Goal: Transaction & Acquisition: Purchase product/service

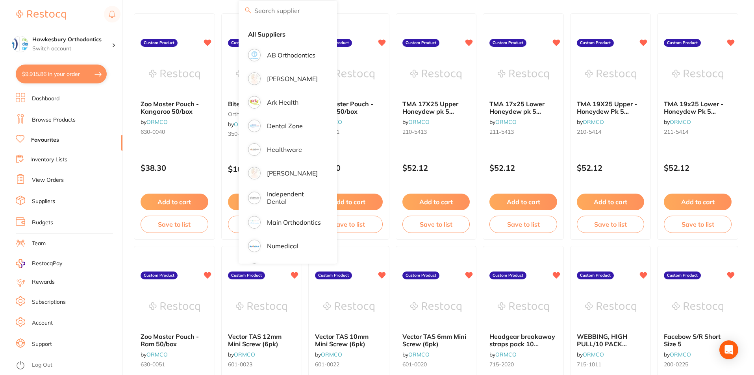
scroll to position [2322, 0]
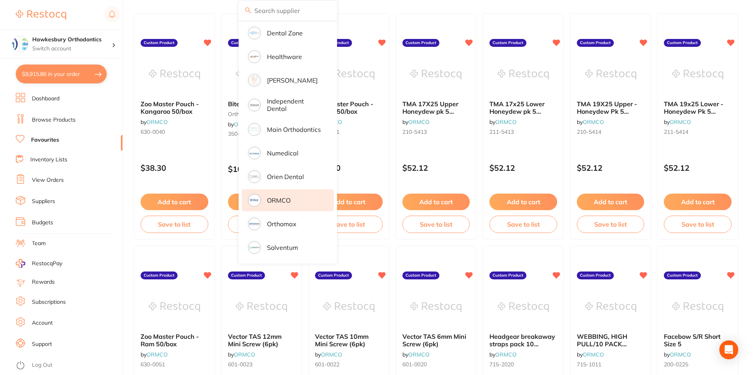
click at [102, 92] on section "Hawkesbury Orthodontics Switch account Hawkesbury Orthodontics $9,915.86 in you…" at bounding box center [61, 187] width 123 height 375
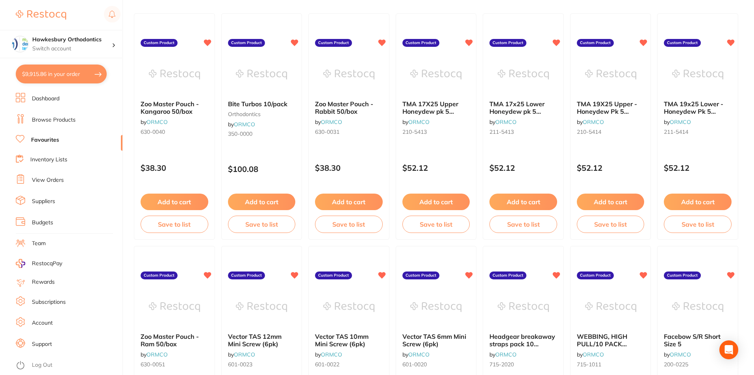
click at [70, 69] on button "$9,915.86 in your order" at bounding box center [61, 74] width 91 height 19
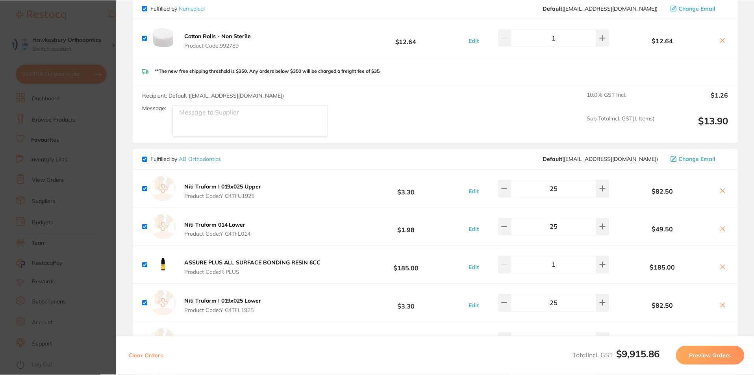
scroll to position [1968, 0]
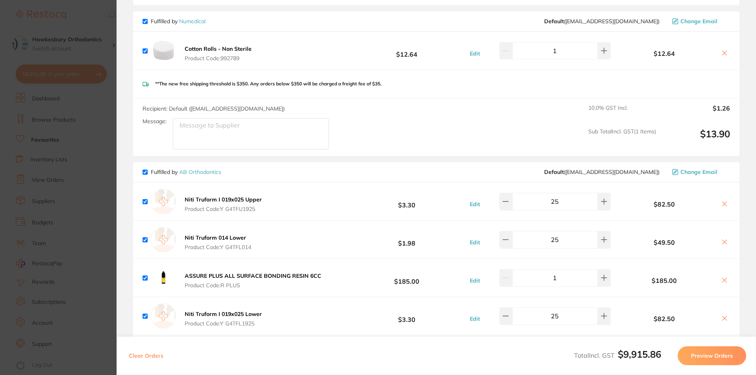
click at [103, 11] on section "Update RRP Set your pre negotiated price for this item. Item Agreed RRP (excl. …" at bounding box center [378, 187] width 756 height 375
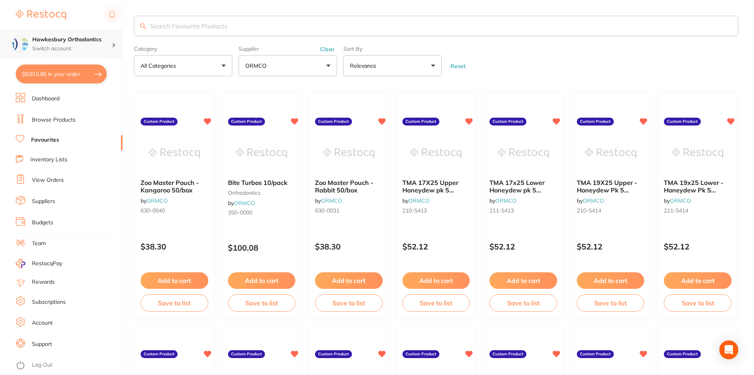
scroll to position [79, 0]
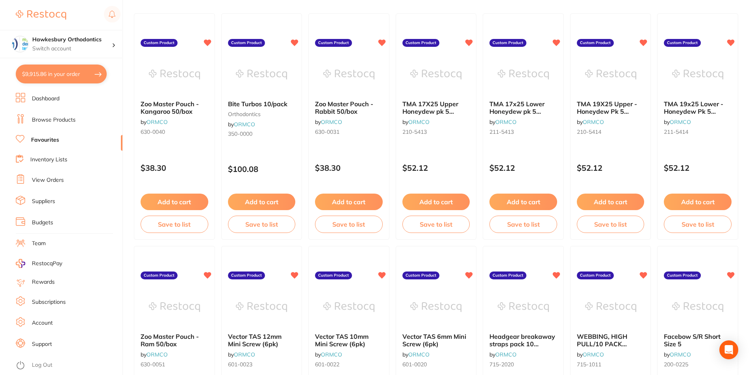
click at [75, 74] on button "$9,915.86 in your order" at bounding box center [61, 74] width 91 height 19
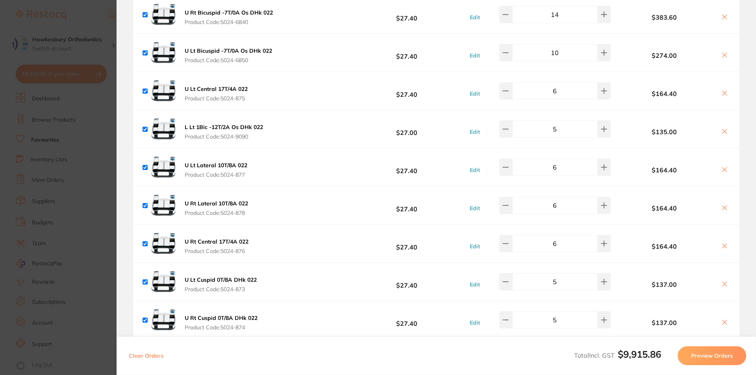
scroll to position [787, 0]
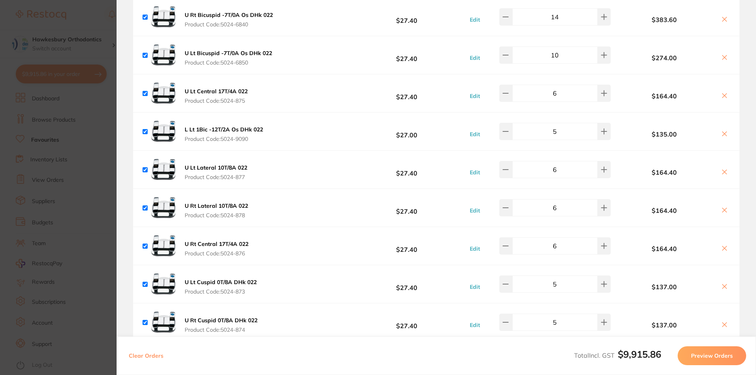
click at [72, 0] on section "Update RRP Set your pre negotiated price for this item. Item Agreed RRP (excl. …" at bounding box center [378, 187] width 756 height 375
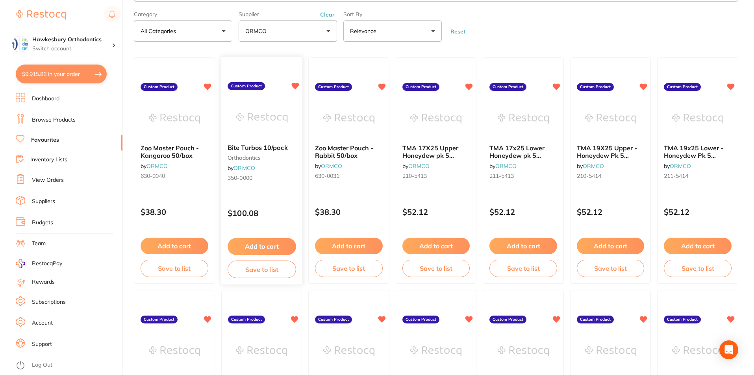
scroll to position [0, 0]
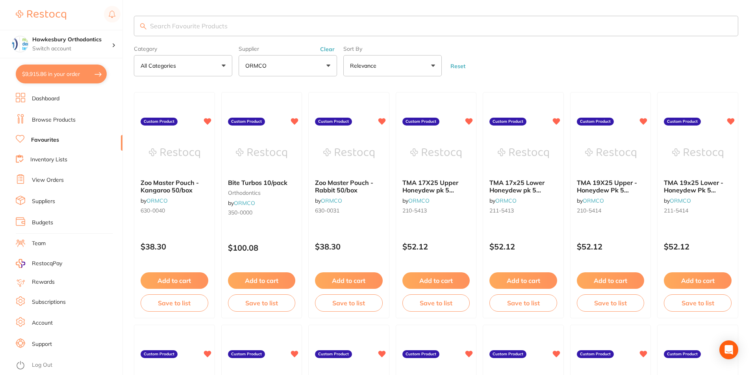
click at [330, 63] on button "ORMCO" at bounding box center [287, 65] width 98 height 21
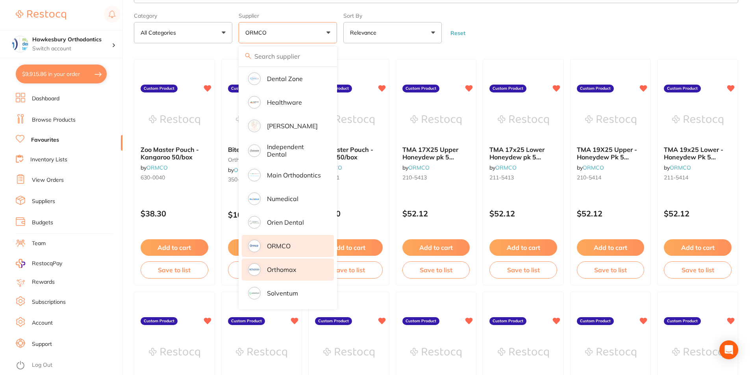
scroll to position [79, 0]
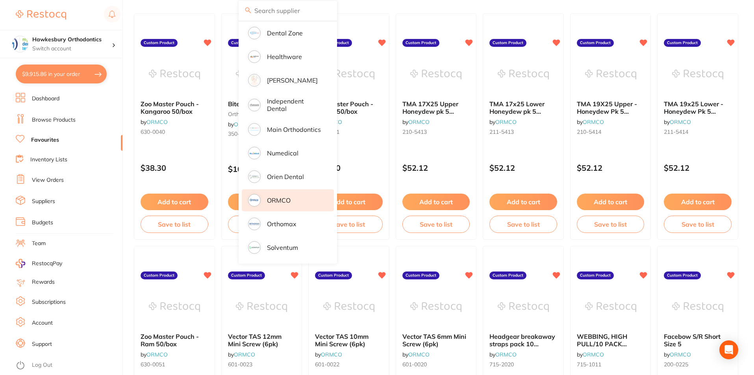
click at [298, 194] on li "ORMCO" at bounding box center [288, 200] width 92 height 22
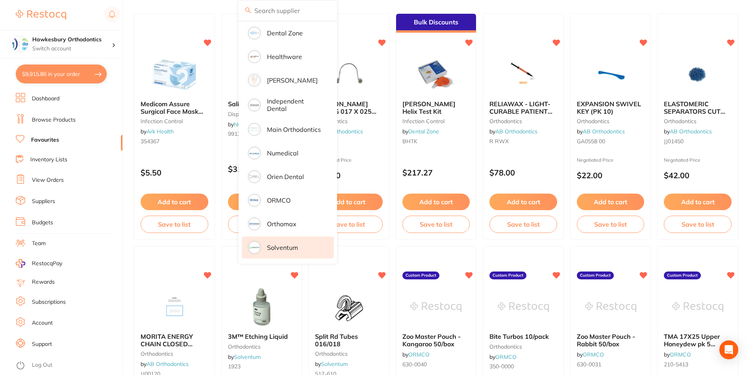
click at [283, 244] on p "Solventum" at bounding box center [282, 247] width 31 height 7
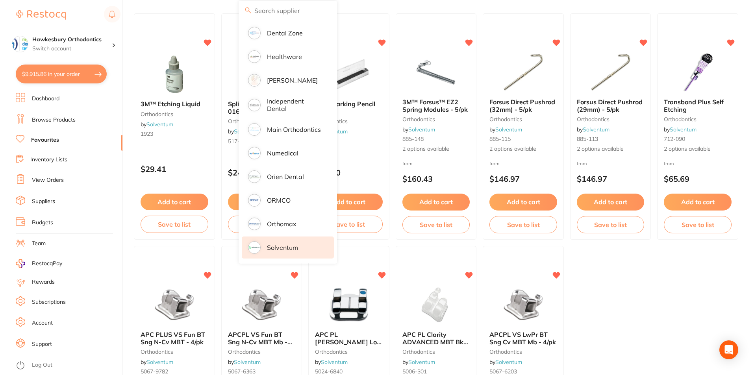
click at [604, 282] on ul "3M™ Etching Liquid orthodontics by Solventum 1923 $29.41 Add to cart Save to li…" at bounding box center [436, 242] width 604 height 459
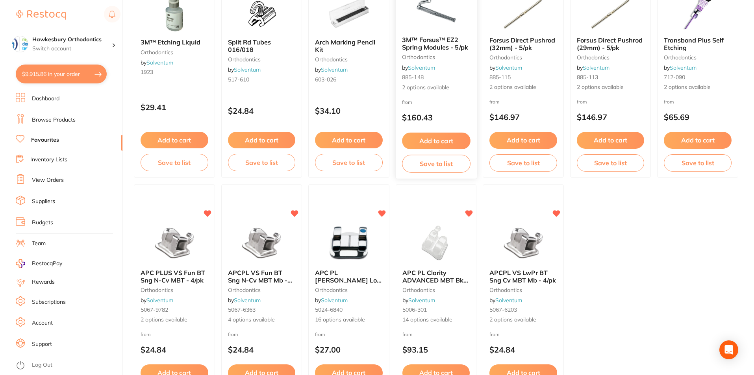
scroll to position [0, 0]
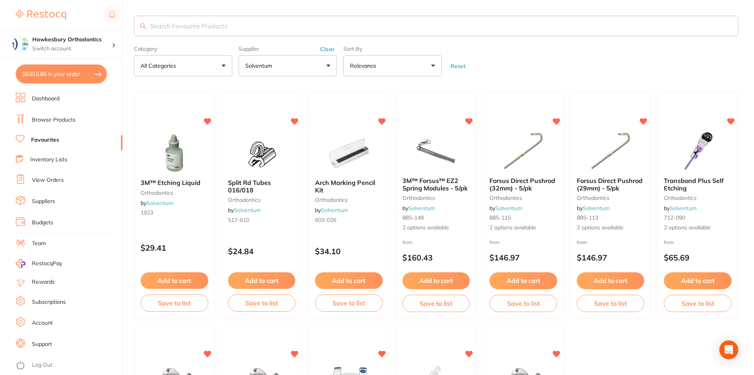
click at [60, 121] on link "Browse Products" at bounding box center [54, 120] width 44 height 8
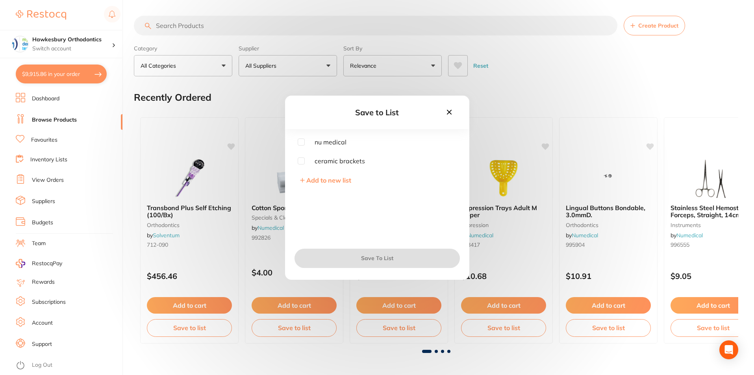
click at [449, 111] on icon at bounding box center [448, 111] width 5 height 5
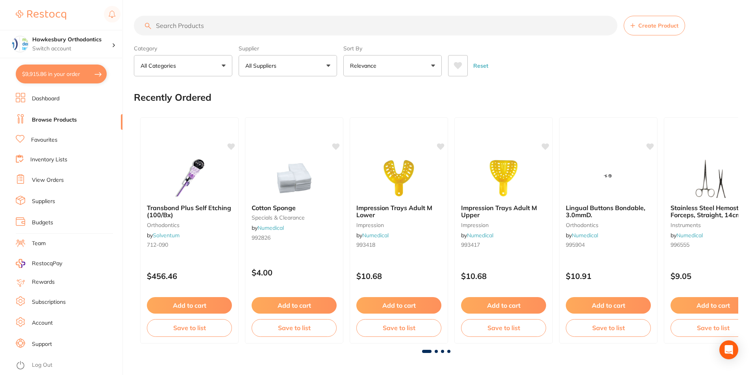
click at [329, 64] on button "All Suppliers" at bounding box center [287, 65] width 98 height 21
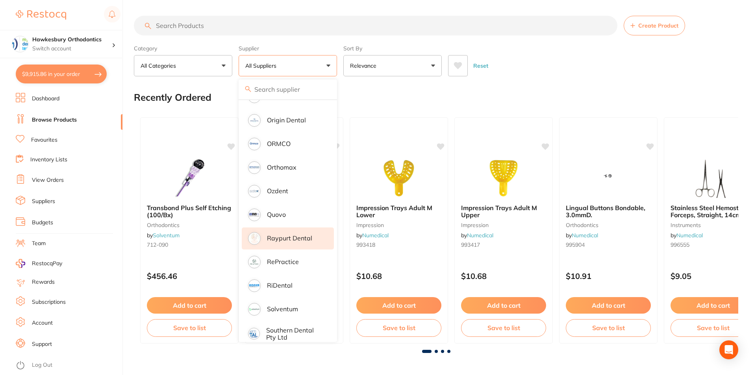
scroll to position [774, 0]
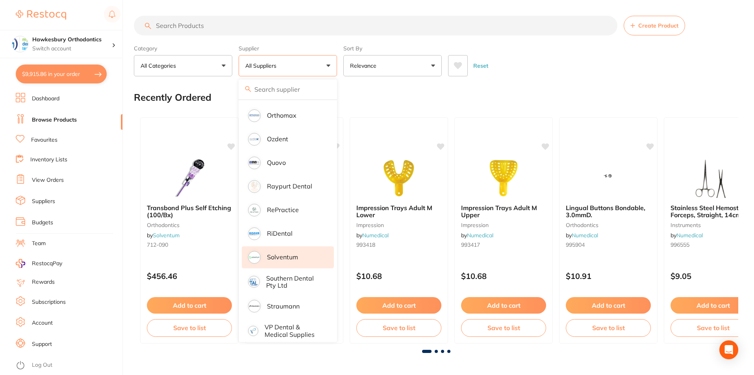
click at [276, 253] on p "Solventum" at bounding box center [282, 256] width 31 height 7
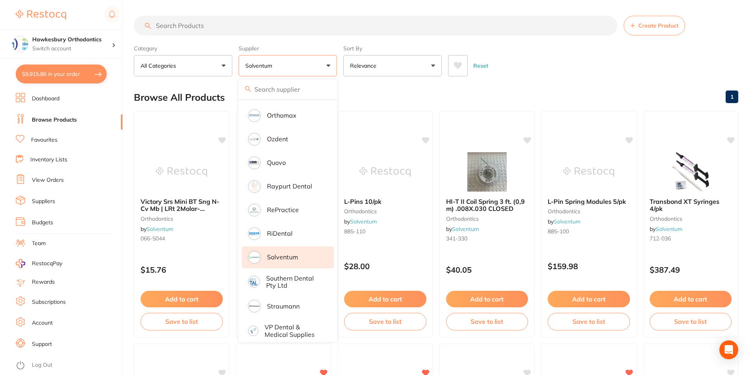
click at [556, 64] on div "Reset" at bounding box center [590, 63] width 284 height 28
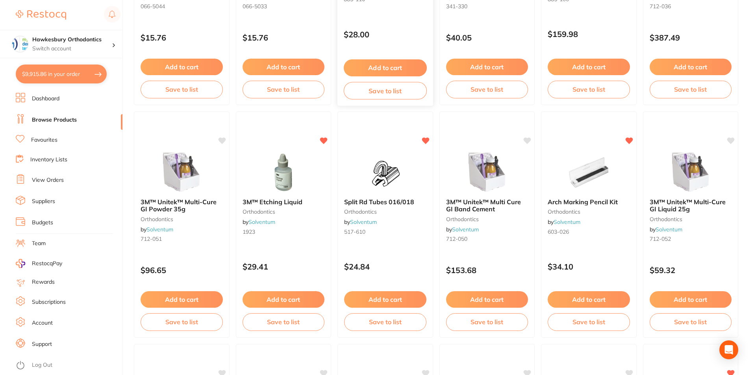
scroll to position [236, 0]
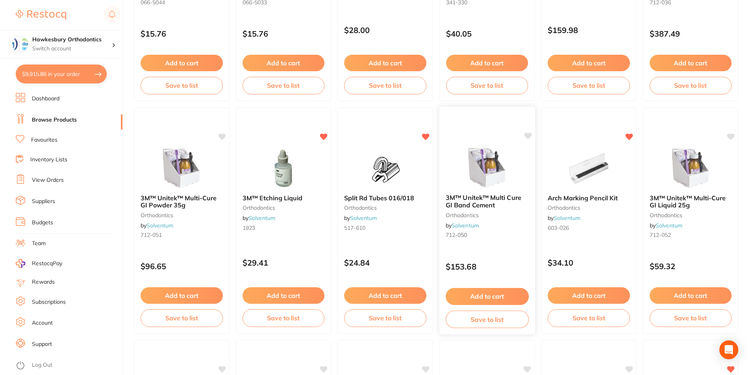
click at [475, 296] on button "Add to cart" at bounding box center [486, 296] width 83 height 17
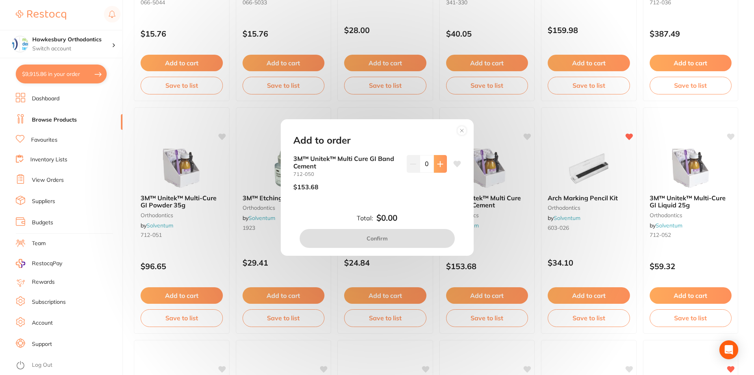
click at [439, 160] on button at bounding box center [440, 163] width 13 height 17
type input "1"
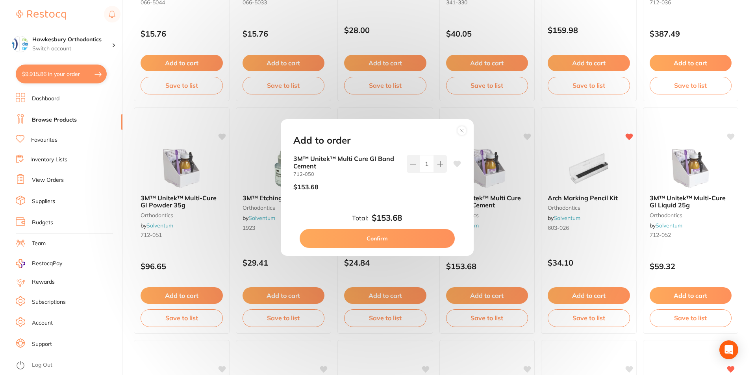
click at [386, 238] on button "Confirm" at bounding box center [376, 238] width 155 height 19
checkbox input "false"
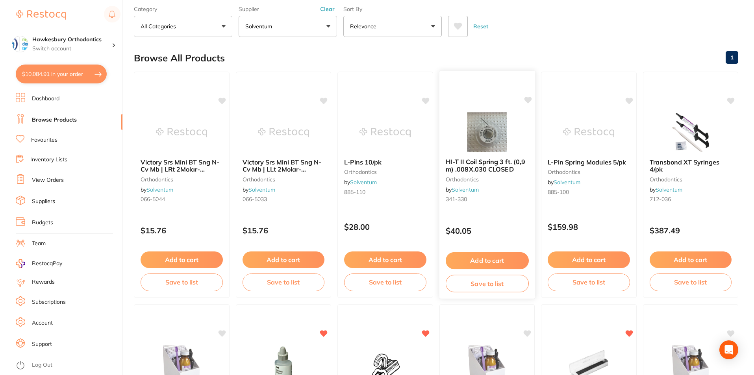
scroll to position [0, 0]
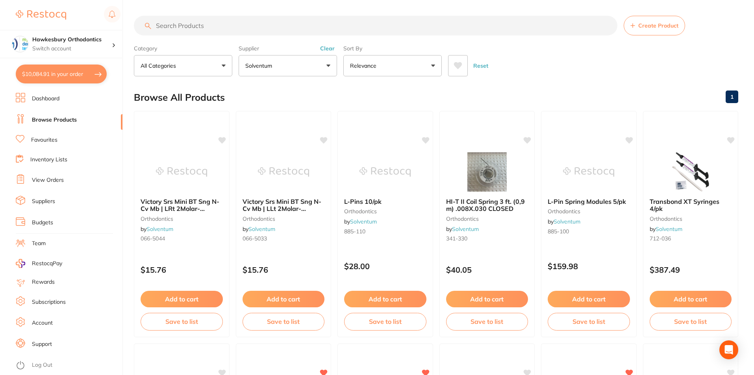
click at [184, 25] on input "search" at bounding box center [375, 26] width 483 height 20
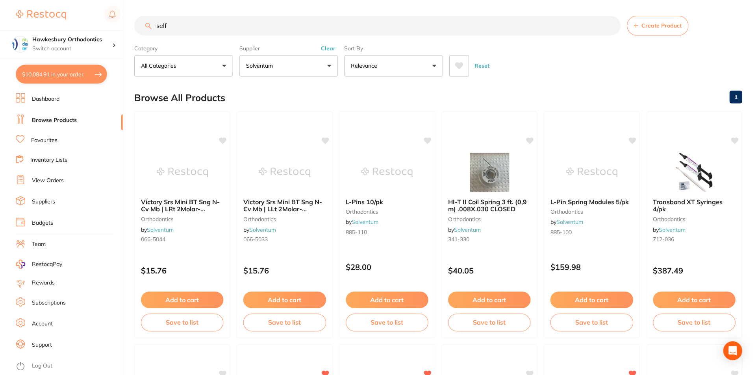
scroll to position [509, 0]
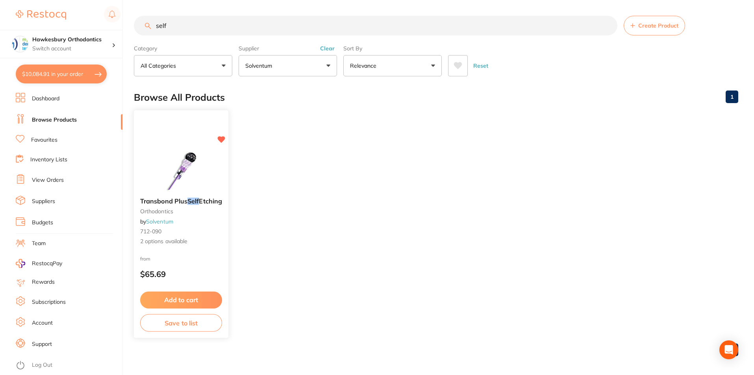
type input "self"
click at [190, 302] on button "Add to cart" at bounding box center [180, 299] width 81 height 17
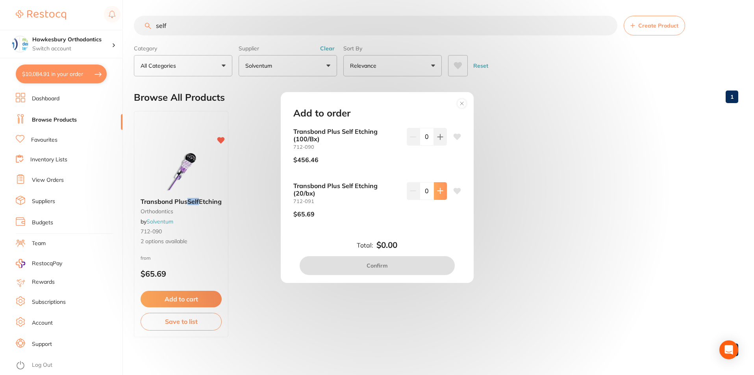
click at [438, 192] on icon at bounding box center [439, 190] width 5 height 5
type input "1"
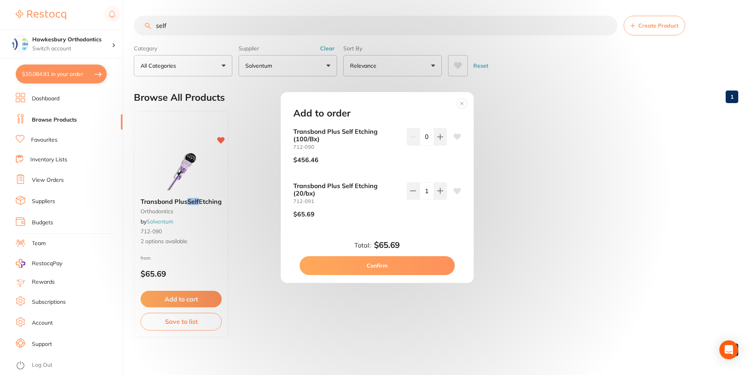
click at [382, 260] on button "Confirm" at bounding box center [376, 265] width 155 height 19
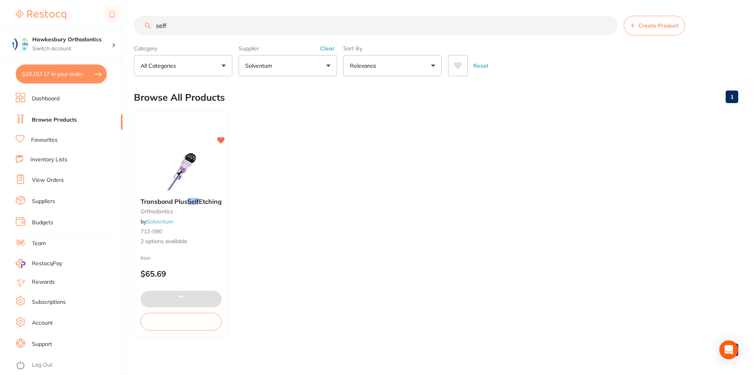
click at [552, 159] on ul "Transbond Plus Self Etching orthodontics by Solventum 712-090 2 options availab…" at bounding box center [436, 224] width 604 height 226
click at [65, 74] on button "$10,157.17 in your order" at bounding box center [61, 74] width 91 height 19
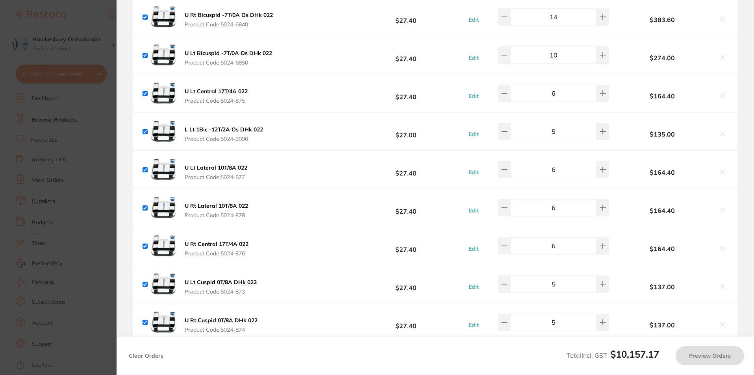
checkbox input "true"
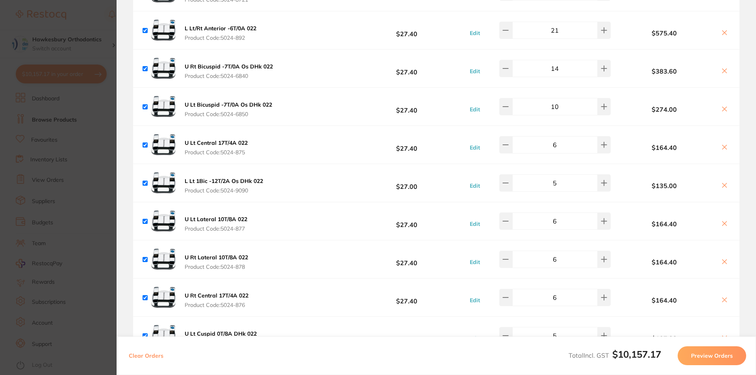
scroll to position [708, 0]
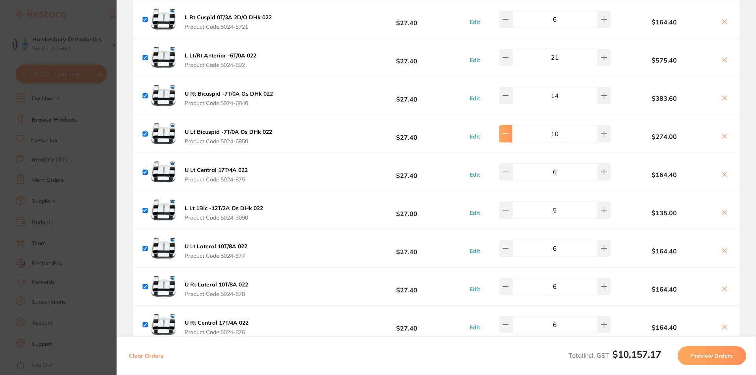
click at [508, 135] on icon at bounding box center [505, 134] width 6 height 6
type input "9"
click at [508, 95] on icon at bounding box center [505, 95] width 6 height 6
click at [507, 94] on icon at bounding box center [505, 95] width 6 height 6
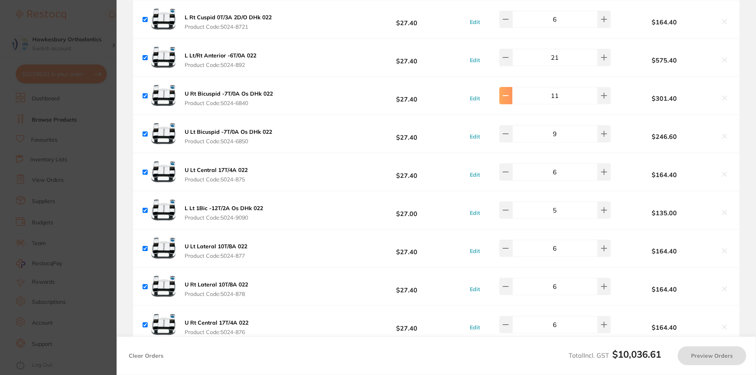
click at [508, 95] on icon at bounding box center [505, 95] width 6 height 6
click at [508, 94] on icon at bounding box center [505, 95] width 6 height 6
type input "10"
click at [508, 56] on icon at bounding box center [505, 57] width 6 height 6
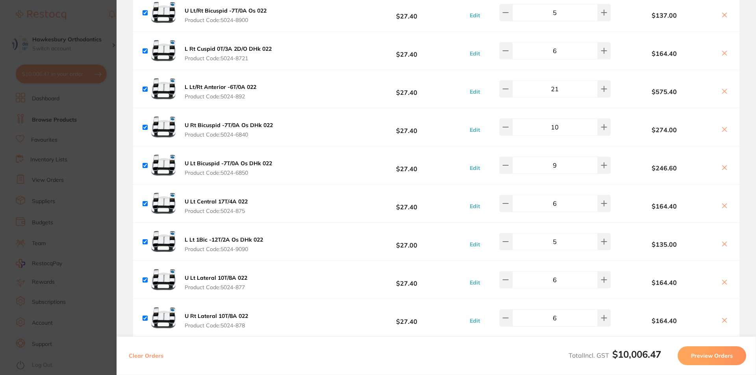
scroll to position [590, 0]
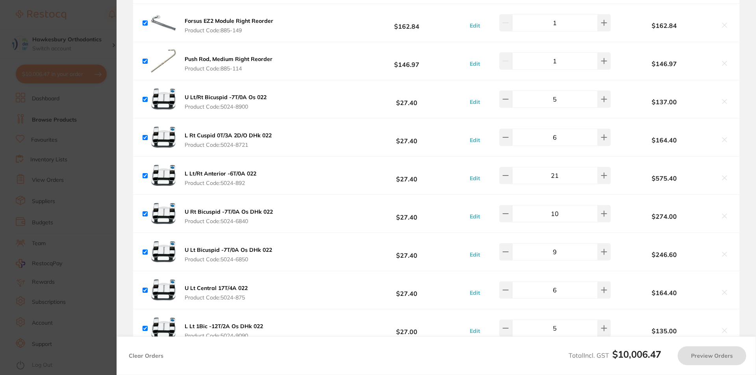
type input "20"
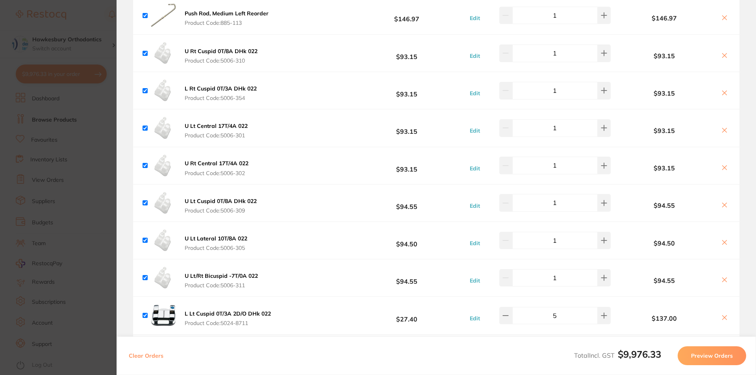
scroll to position [1495, 0]
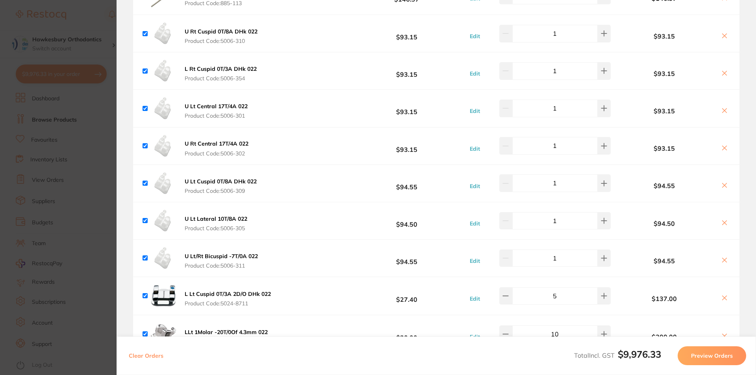
click at [721, 259] on icon at bounding box center [724, 260] width 6 height 6
checkbox input "false"
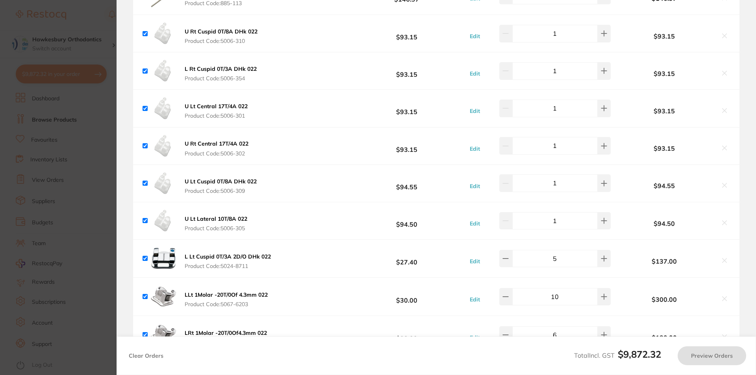
click at [707, 358] on button "Preview Orders" at bounding box center [711, 355] width 68 height 19
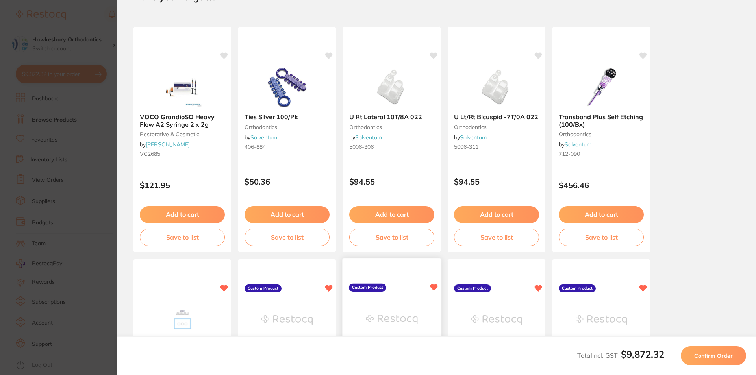
scroll to position [0, 0]
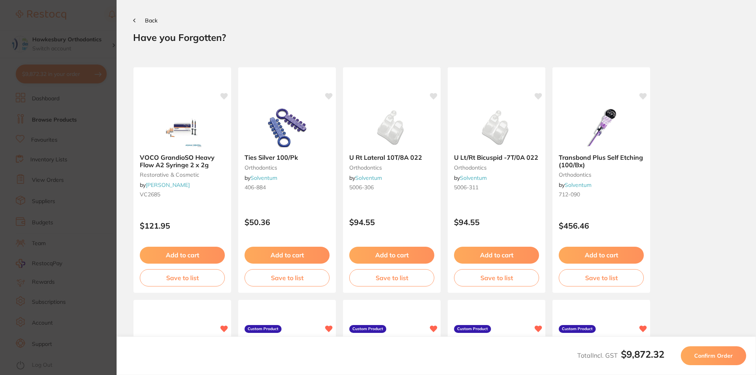
click at [135, 20] on button "Back" at bounding box center [145, 20] width 24 height 6
click at [79, 72] on section "Update RRP Set your pre negotiated price for this item. Item Agreed RRP (excl. …" at bounding box center [378, 187] width 756 height 375
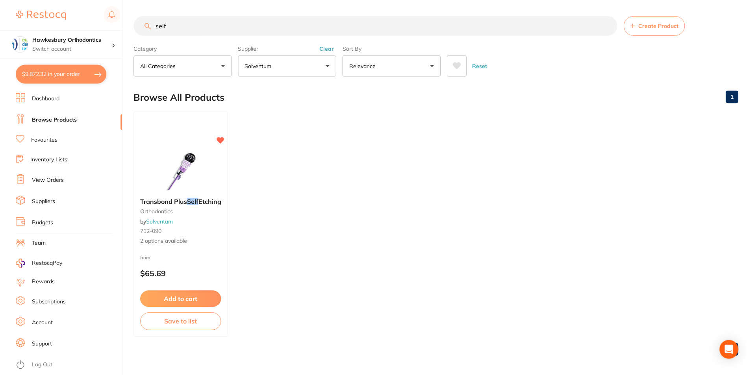
scroll to position [0, 0]
click at [74, 72] on button "$9,872.32 in your order" at bounding box center [61, 74] width 91 height 19
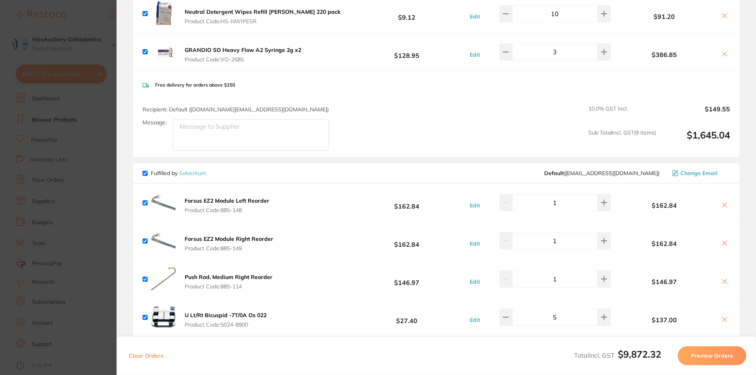
scroll to position [354, 0]
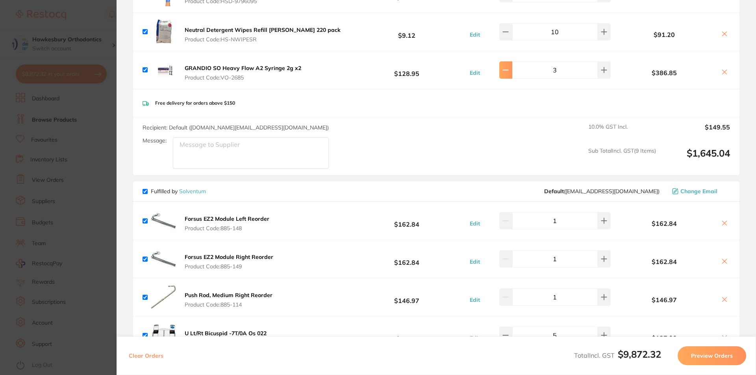
click at [508, 74] on button at bounding box center [505, 69] width 13 height 17
type input "2"
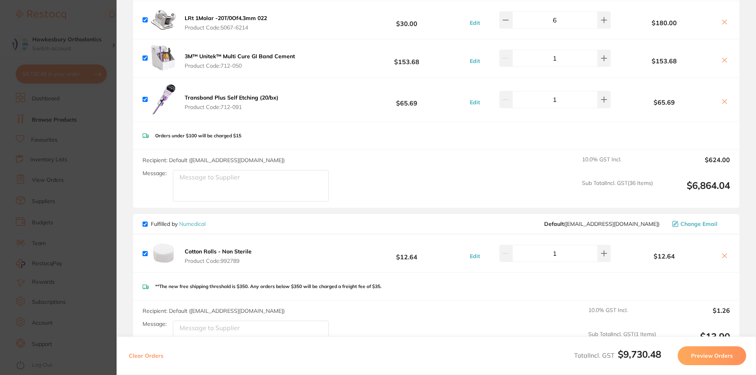
scroll to position [1850, 0]
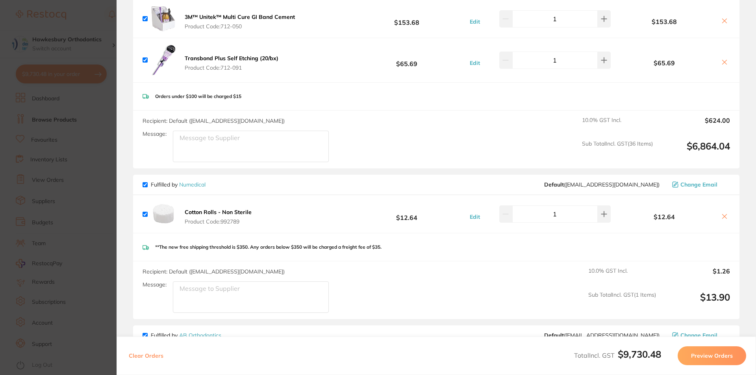
click at [723, 217] on icon at bounding box center [724, 216] width 4 height 4
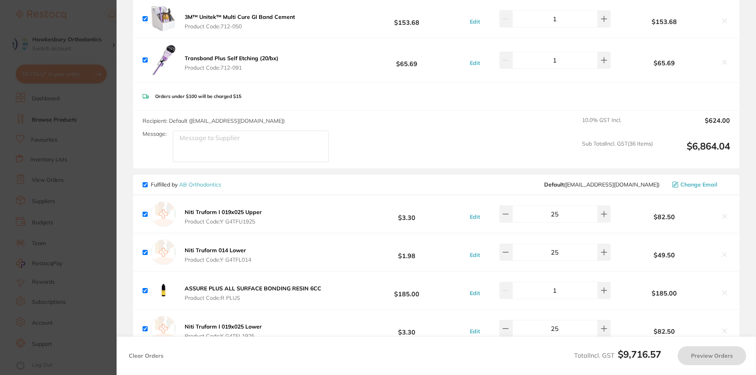
checkbox input "true"
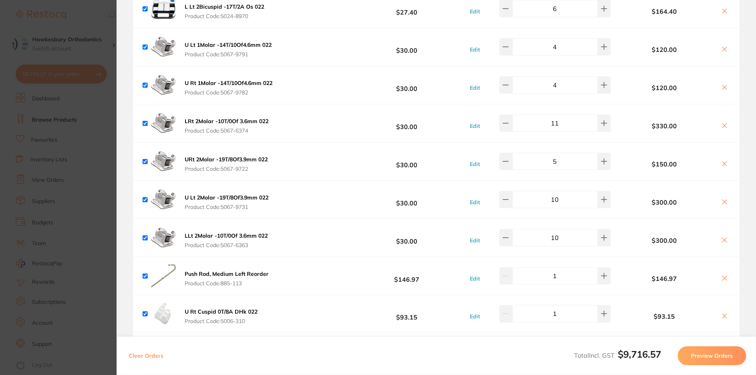
scroll to position [1102, 0]
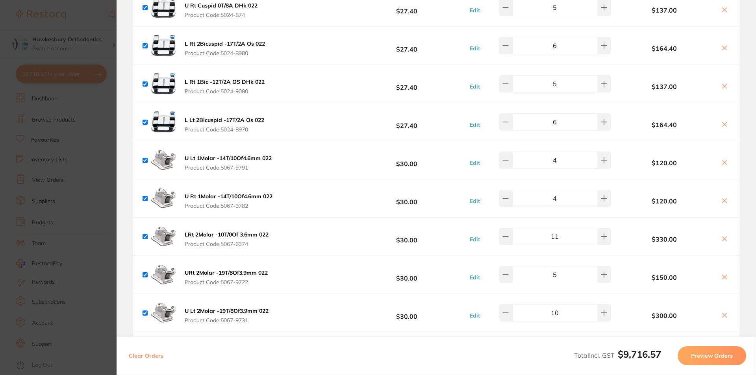
click at [83, 10] on section "Update RRP Set your pre negotiated price for this item. Item Agreed RRP (excl. …" at bounding box center [378, 187] width 756 height 375
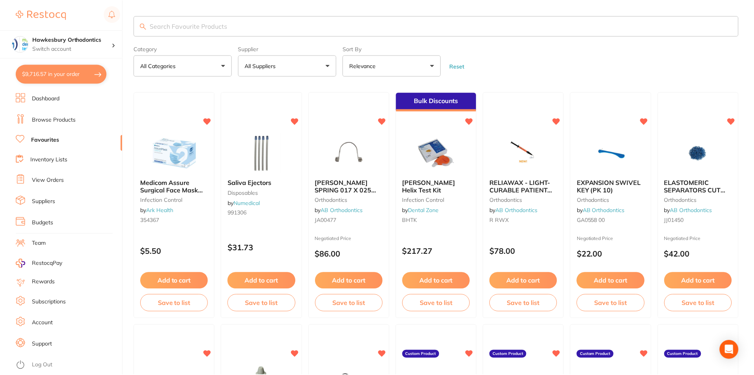
scroll to position [0, 0]
click at [37, 364] on link "Log Out" at bounding box center [42, 365] width 20 height 8
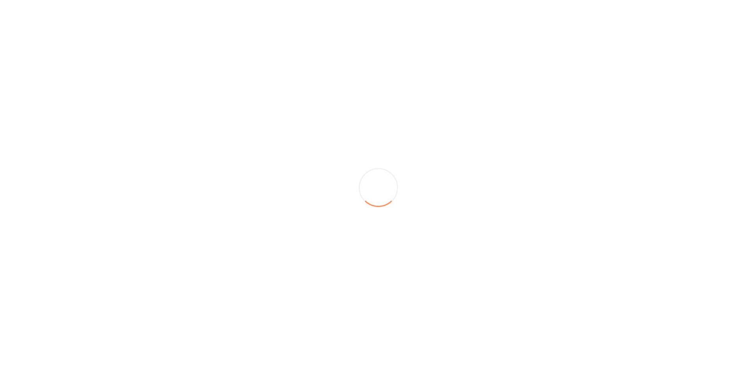
scroll to position [0, 0]
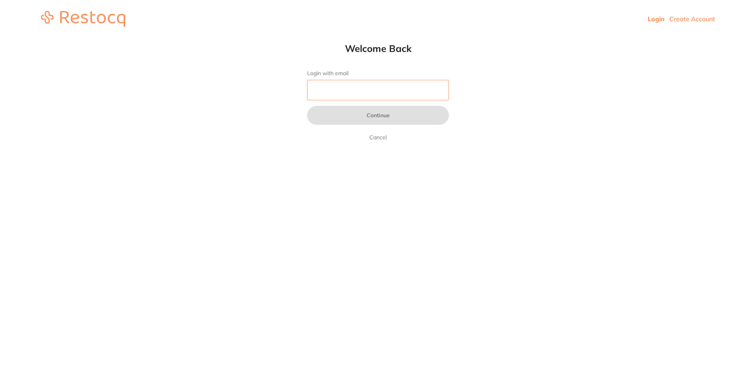
click at [356, 88] on input "Login with email" at bounding box center [378, 90] width 142 height 20
type input "reception@orthodonticsatpenrith.com.au"
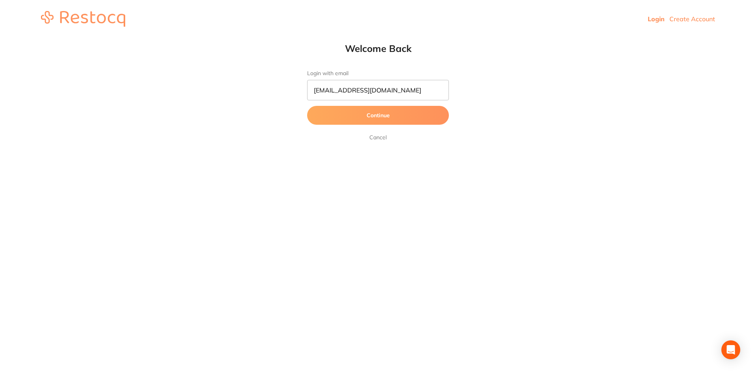
click at [377, 115] on button "Continue" at bounding box center [378, 115] width 142 height 19
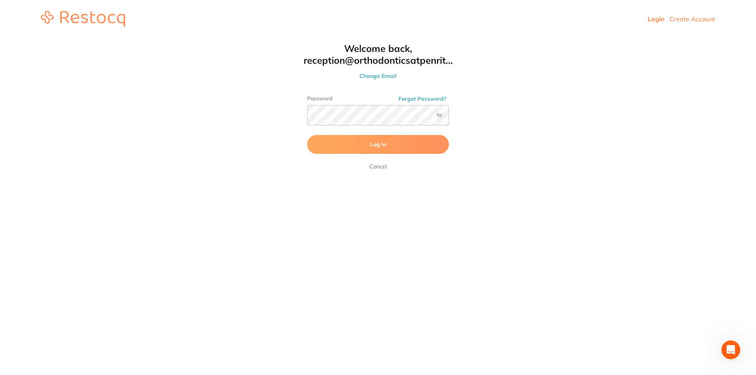
click at [371, 143] on span "Log In" at bounding box center [378, 144] width 16 height 7
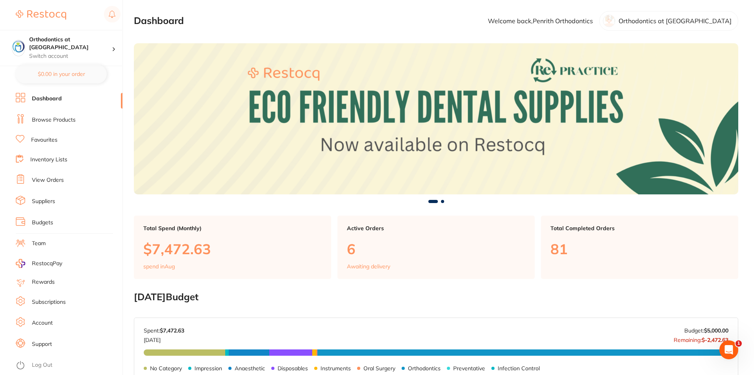
click at [70, 96] on li "Dashboard" at bounding box center [69, 99] width 107 height 12
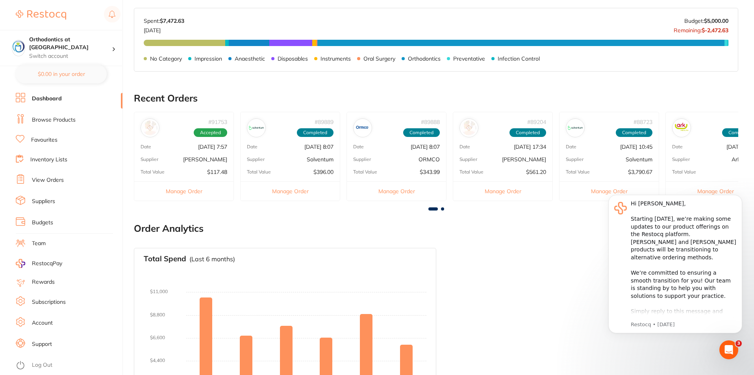
scroll to position [289, 0]
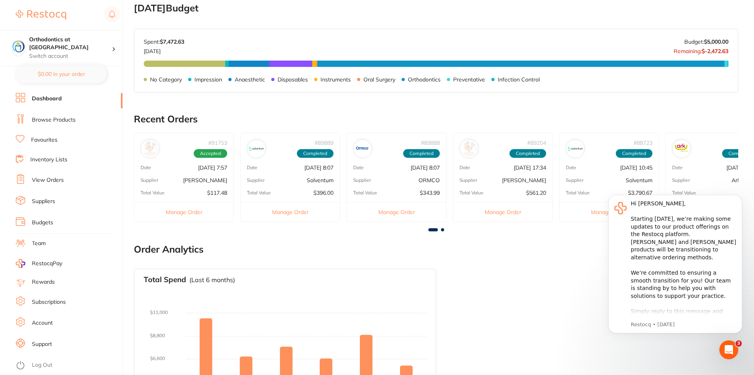
click at [50, 139] on link "Favourites" at bounding box center [44, 140] width 26 height 8
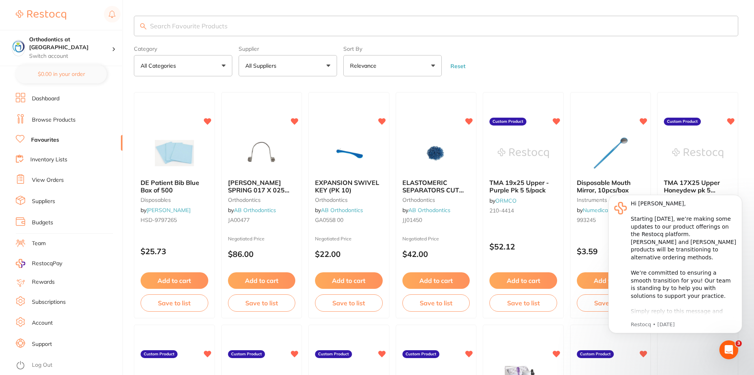
click at [166, 26] on input "search" at bounding box center [436, 26] width 604 height 20
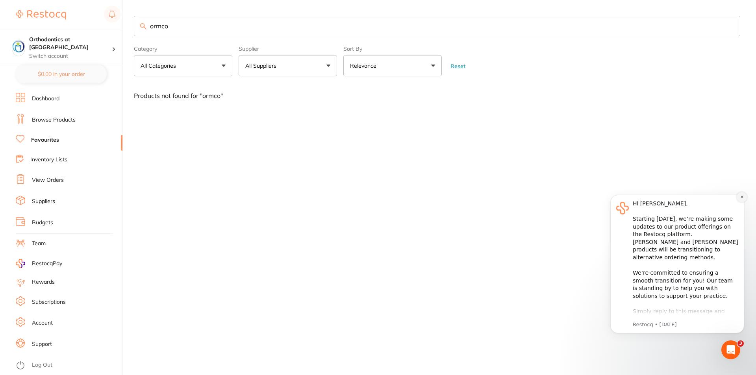
type input "ormco"
click at [741, 196] on icon "Dismiss notification" at bounding box center [741, 197] width 3 height 3
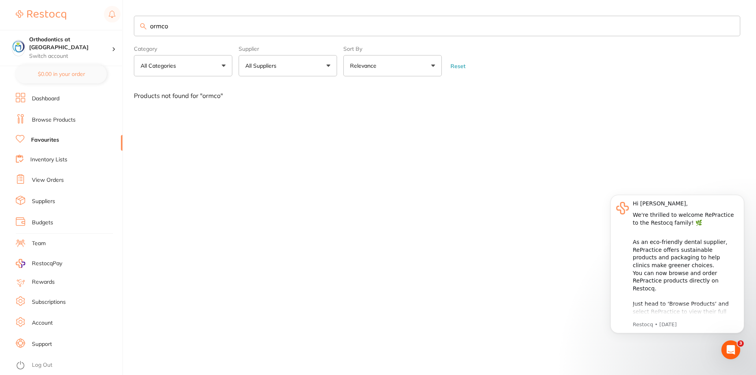
click at [328, 65] on button "All Suppliers" at bounding box center [287, 65] width 98 height 21
click at [167, 25] on input "ormco" at bounding box center [437, 26] width 606 height 20
drag, startPoint x: 169, startPoint y: 26, endPoint x: 137, endPoint y: 25, distance: 32.3
click at [137, 25] on input "ormco" at bounding box center [437, 26] width 606 height 20
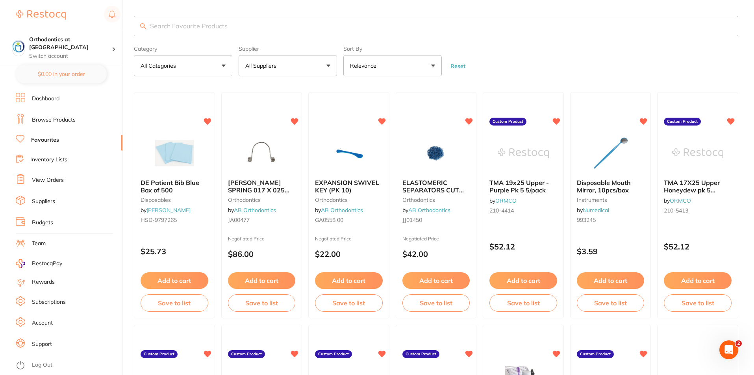
click at [330, 64] on button "All Suppliers" at bounding box center [287, 65] width 98 height 21
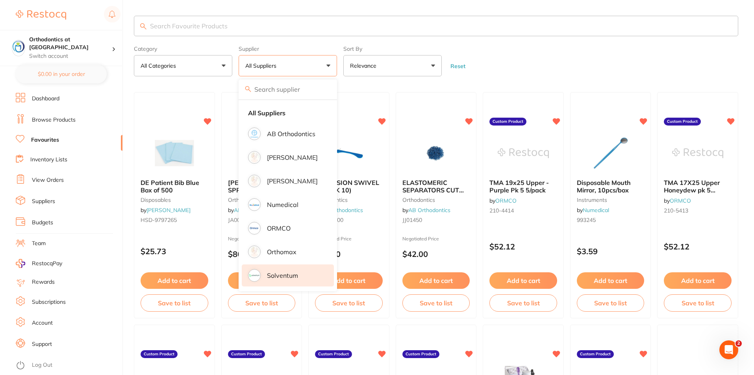
click at [285, 276] on p "Solventum" at bounding box center [282, 275] width 31 height 7
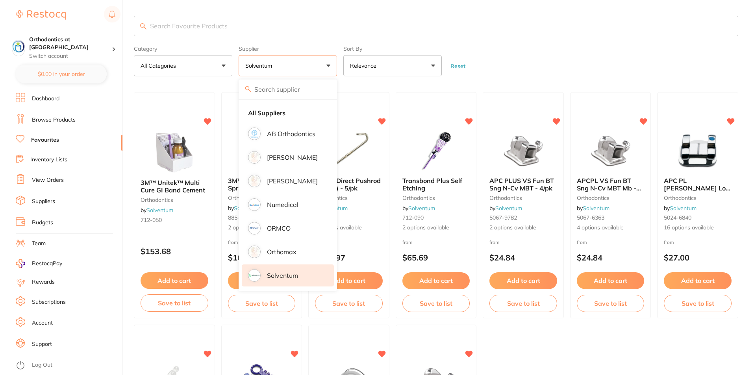
click at [497, 65] on form "Category All Categories All Categories orthodontics Clear Category false All Ca…" at bounding box center [436, 60] width 604 height 34
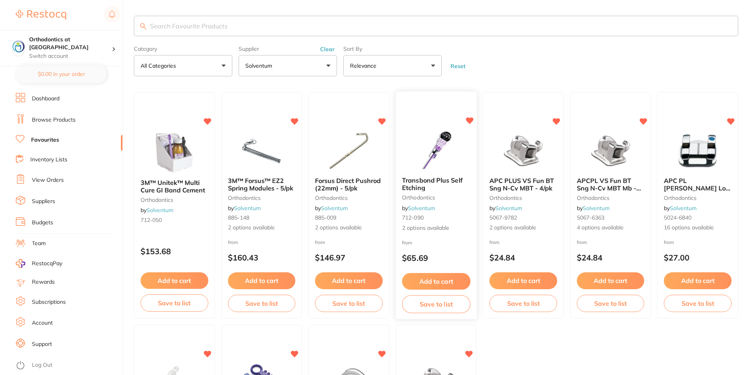
click at [440, 281] on button "Add to cart" at bounding box center [436, 281] width 68 height 17
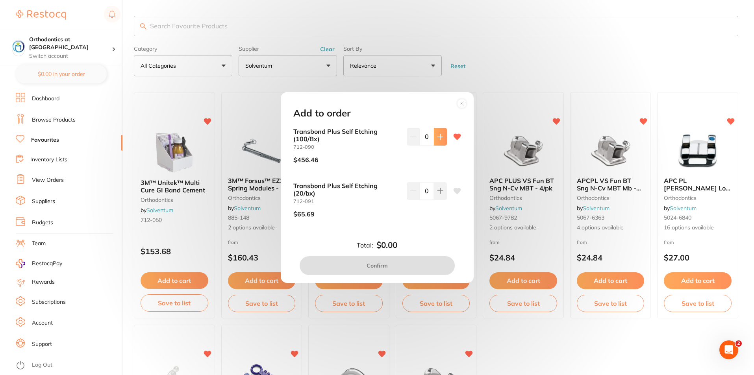
click at [438, 135] on icon at bounding box center [439, 136] width 5 height 5
type input "1"
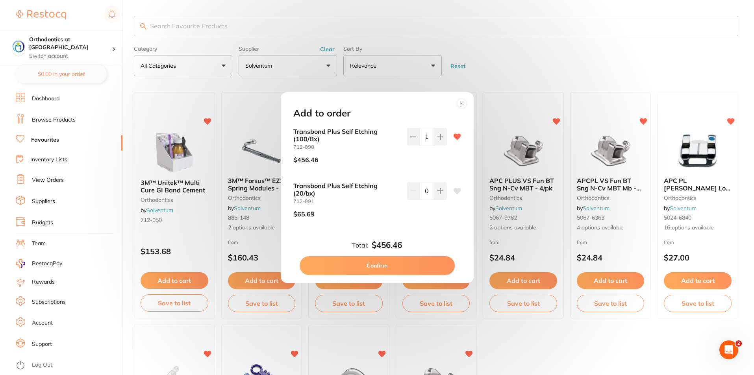
click at [388, 264] on button "Confirm" at bounding box center [376, 265] width 155 height 19
checkbox input "false"
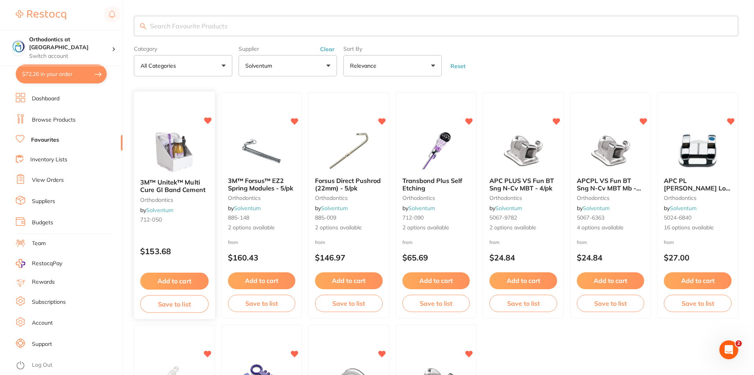
click at [172, 279] on button "Add to cart" at bounding box center [174, 281] width 68 height 17
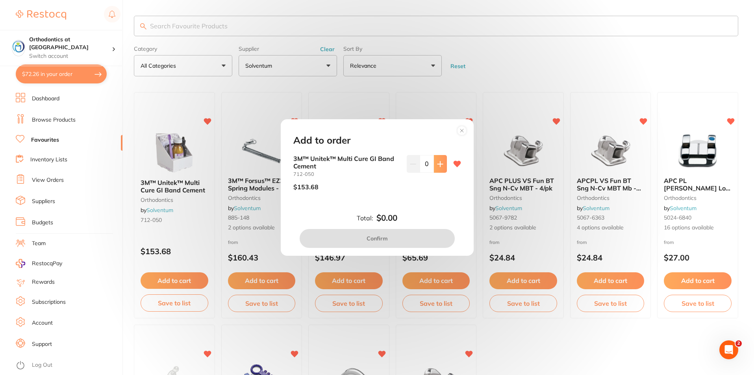
click at [438, 161] on icon at bounding box center [440, 164] width 6 height 6
type input "1"
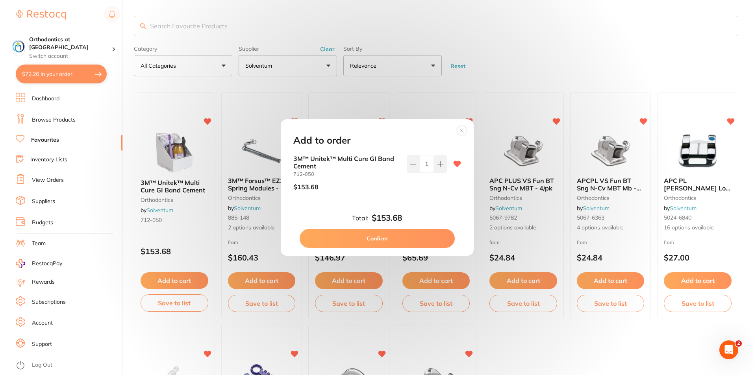
click at [383, 239] on button "Confirm" at bounding box center [376, 238] width 155 height 19
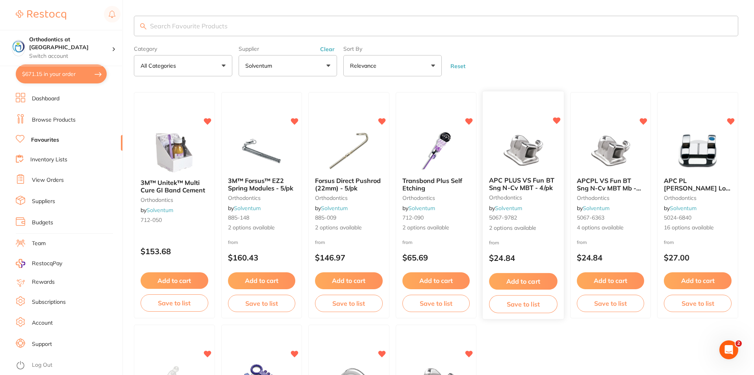
click at [521, 279] on button "Add to cart" at bounding box center [523, 281] width 68 height 17
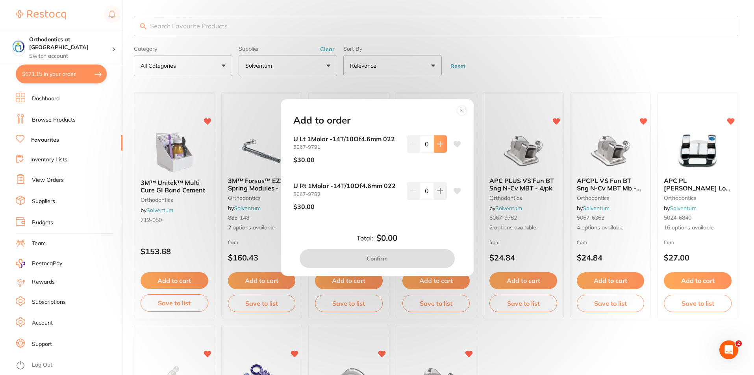
click at [439, 146] on icon at bounding box center [440, 144] width 6 height 6
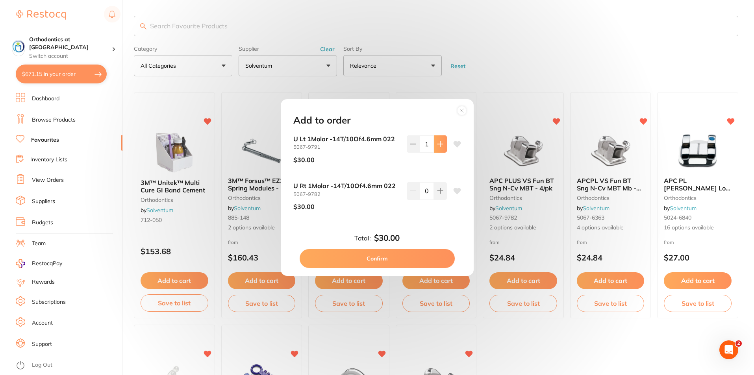
click at [439, 146] on icon at bounding box center [440, 144] width 6 height 6
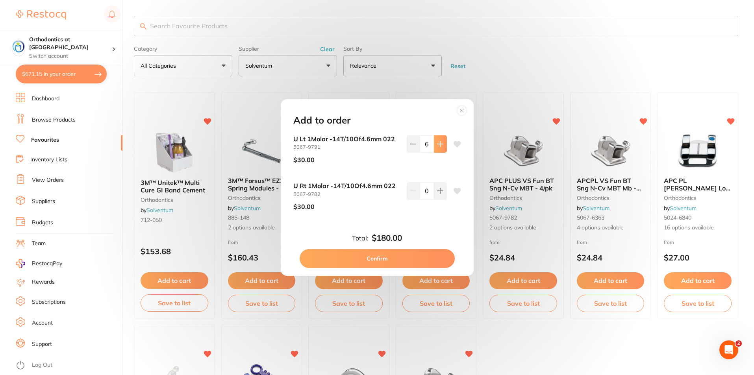
click at [439, 146] on icon at bounding box center [440, 144] width 6 height 6
type input "8"
click at [439, 193] on icon at bounding box center [440, 191] width 6 height 6
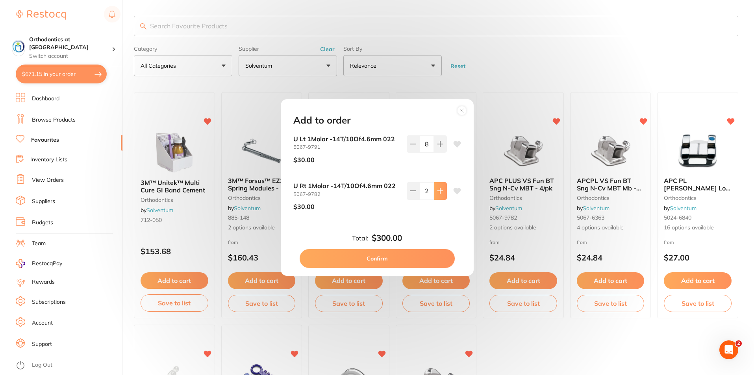
click at [439, 193] on icon at bounding box center [440, 191] width 6 height 6
type input "5"
click at [385, 257] on button "Confirm" at bounding box center [376, 258] width 155 height 19
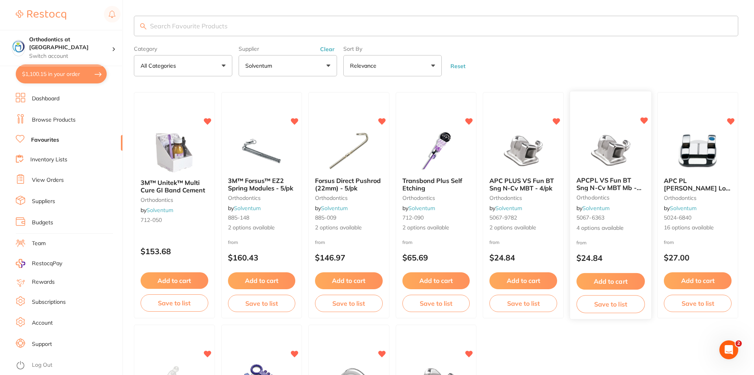
click at [615, 282] on button "Add to cart" at bounding box center [610, 281] width 68 height 17
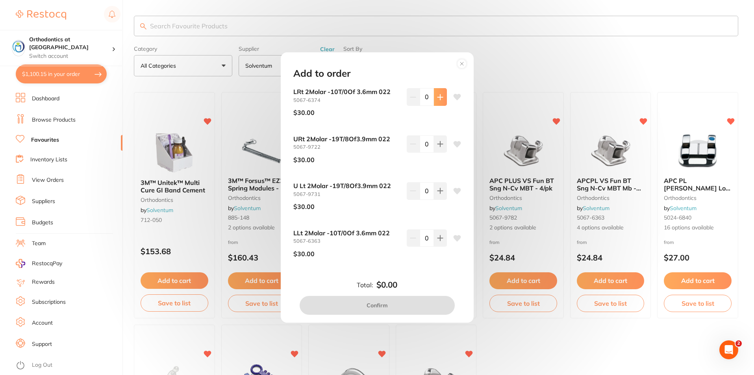
click at [438, 98] on icon at bounding box center [439, 96] width 5 height 5
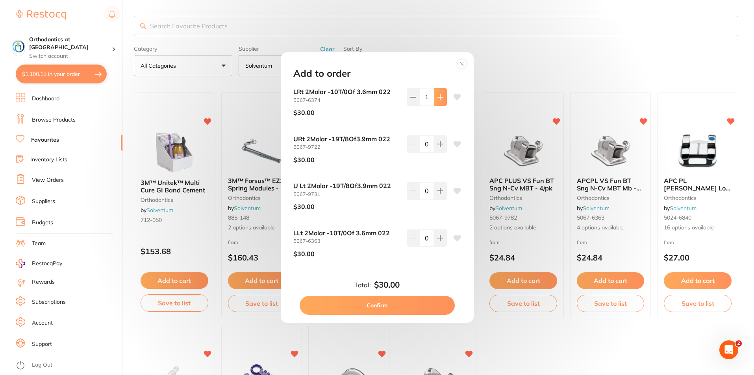
click at [438, 98] on icon at bounding box center [439, 96] width 5 height 5
click at [439, 99] on icon at bounding box center [440, 97] width 6 height 6
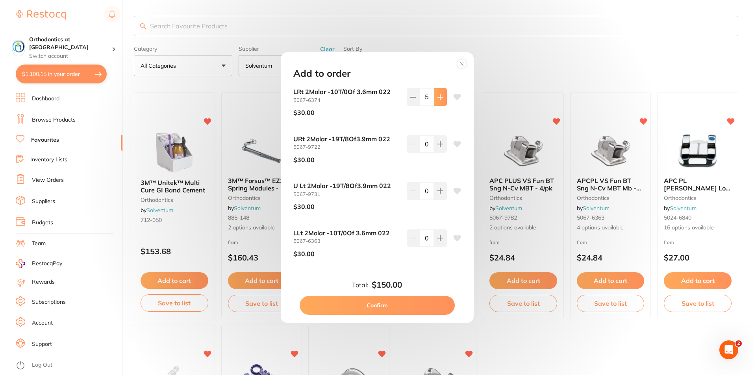
type input "6"
click at [441, 143] on icon at bounding box center [440, 144] width 6 height 6
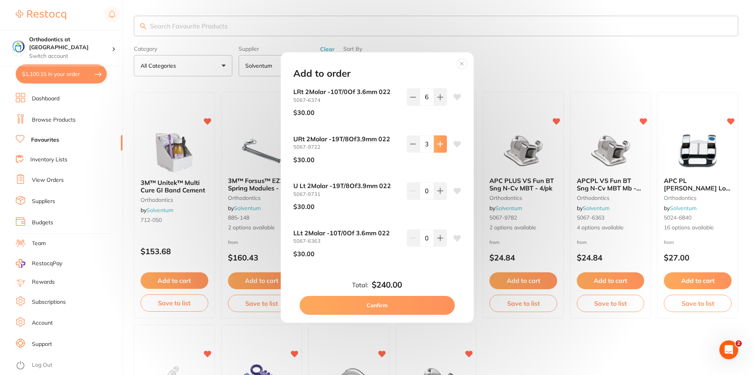
type input "4"
click at [439, 189] on icon at bounding box center [440, 191] width 6 height 6
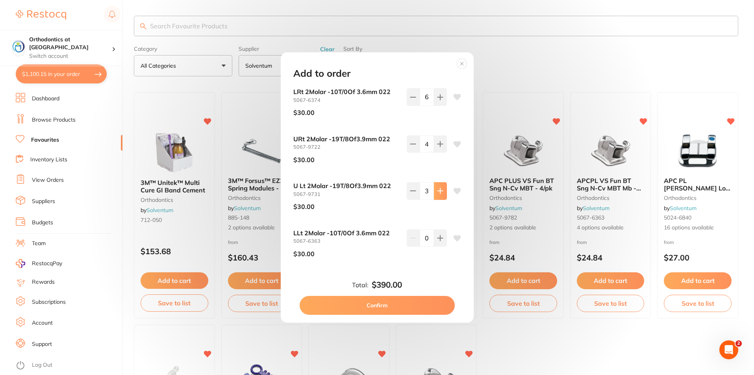
type input "4"
click at [439, 238] on icon at bounding box center [440, 238] width 6 height 6
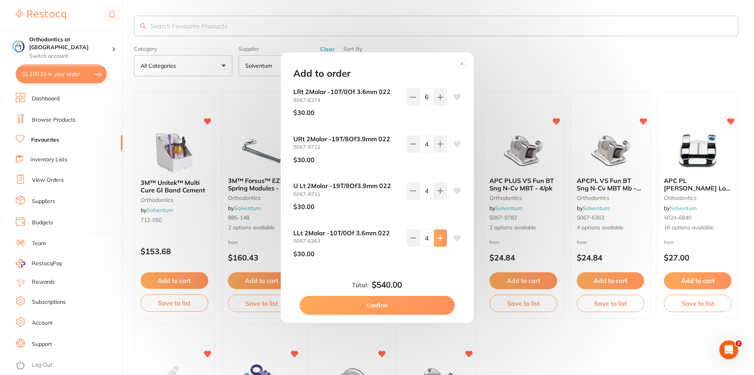
click at [439, 238] on icon at bounding box center [440, 238] width 6 height 6
type input "6"
click at [377, 305] on button "Confirm" at bounding box center [376, 305] width 155 height 19
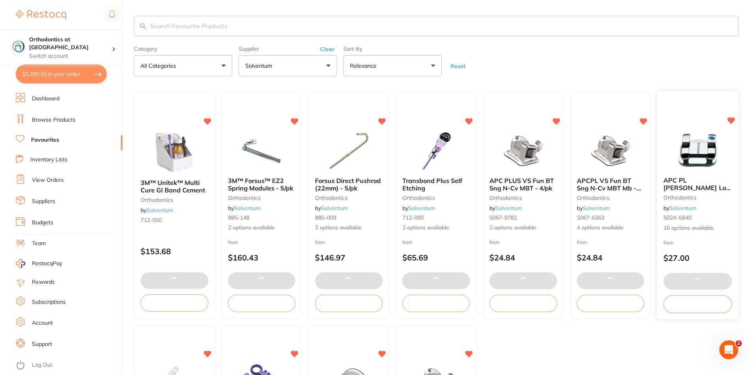
click at [693, 279] on button at bounding box center [697, 281] width 68 height 17
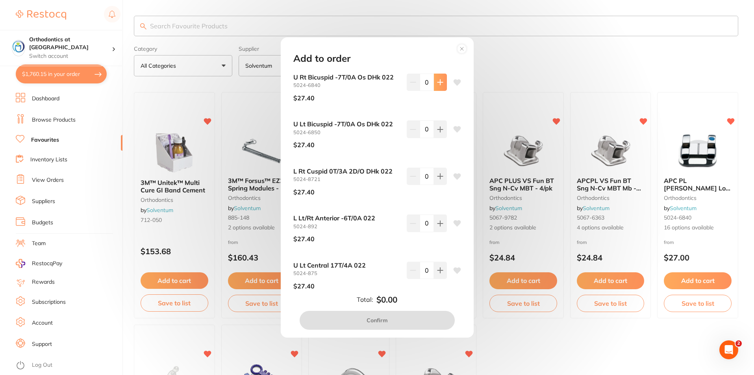
click at [438, 82] on icon at bounding box center [439, 81] width 5 height 5
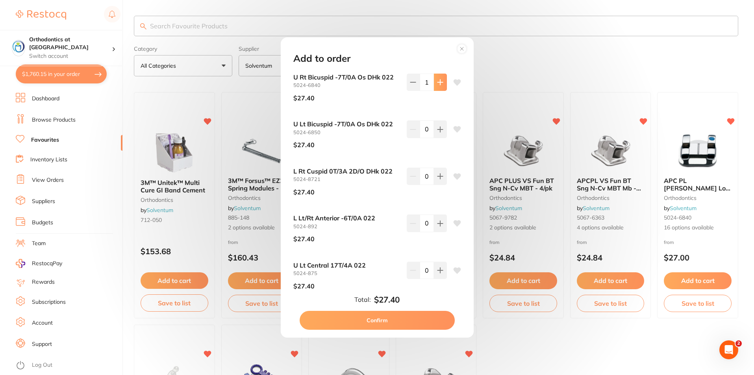
click at [438, 82] on icon at bounding box center [439, 81] width 5 height 5
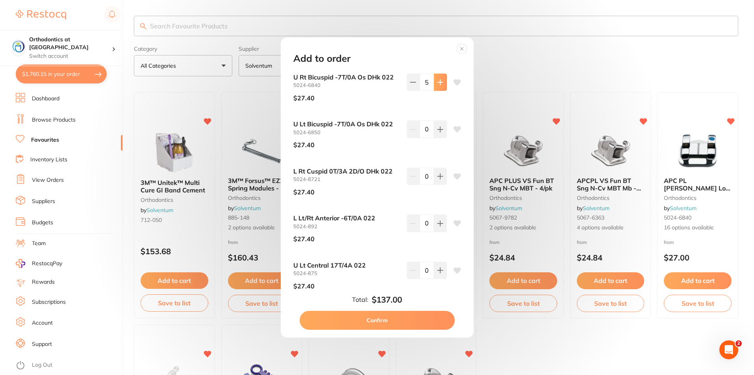
type input "6"
click at [437, 131] on icon at bounding box center [440, 129] width 6 height 6
click at [437, 129] on icon at bounding box center [439, 129] width 5 height 5
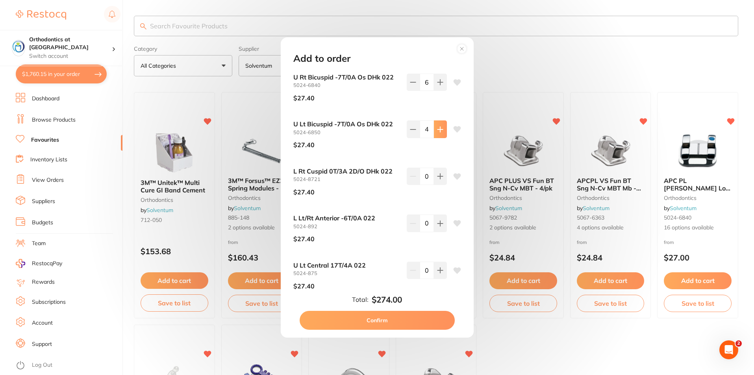
click at [437, 129] on icon at bounding box center [439, 129] width 5 height 5
type input "6"
click at [437, 177] on icon at bounding box center [439, 176] width 5 height 5
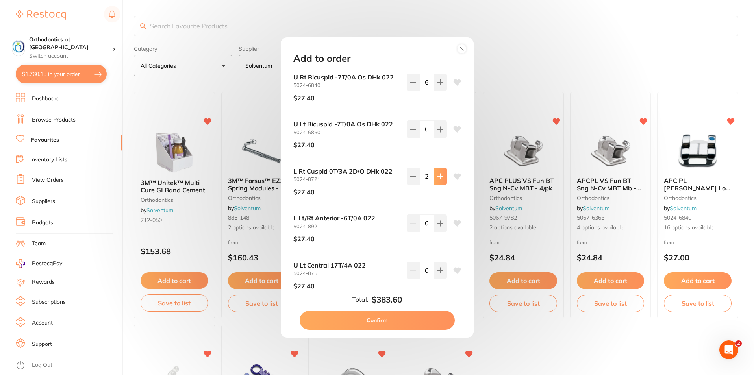
click at [437, 177] on icon at bounding box center [439, 176] width 5 height 5
type input "5"
click at [438, 223] on icon at bounding box center [439, 223] width 5 height 5
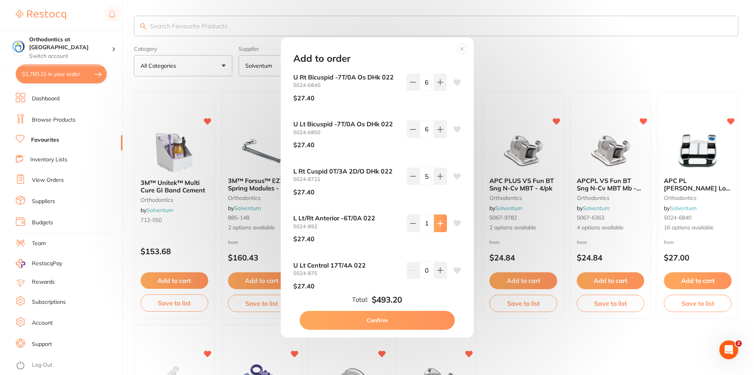
click at [438, 223] on icon at bounding box center [439, 223] width 5 height 5
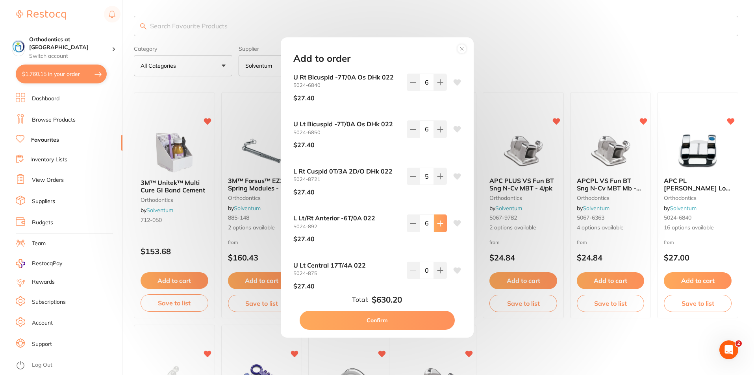
click at [438, 223] on icon at bounding box center [439, 223] width 5 height 5
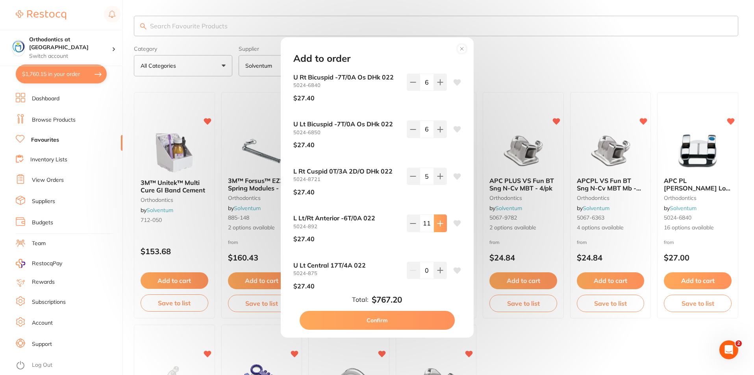
click at [438, 223] on icon at bounding box center [439, 223] width 5 height 5
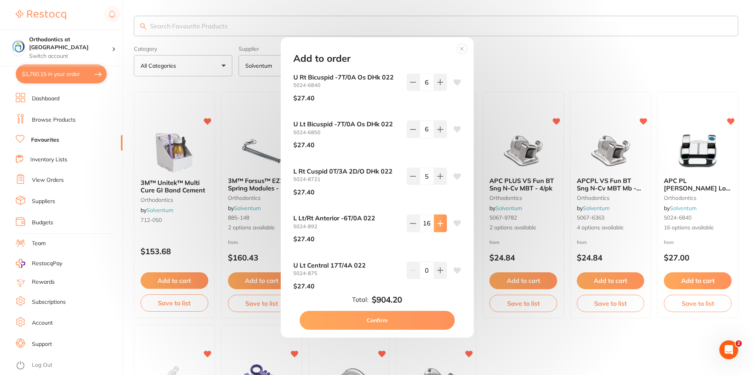
click at [438, 223] on icon at bounding box center [439, 223] width 5 height 5
type input "18"
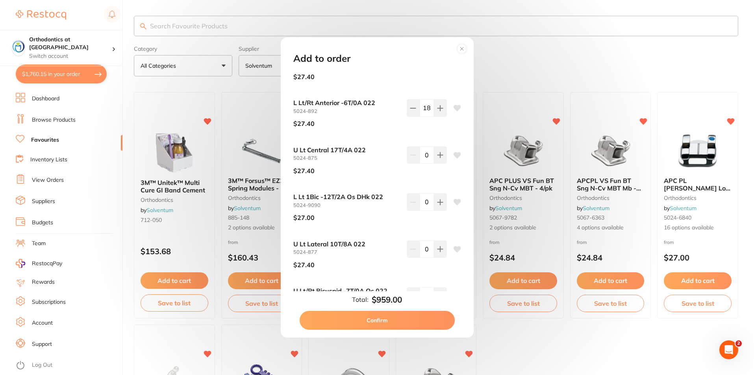
scroll to position [118, 0]
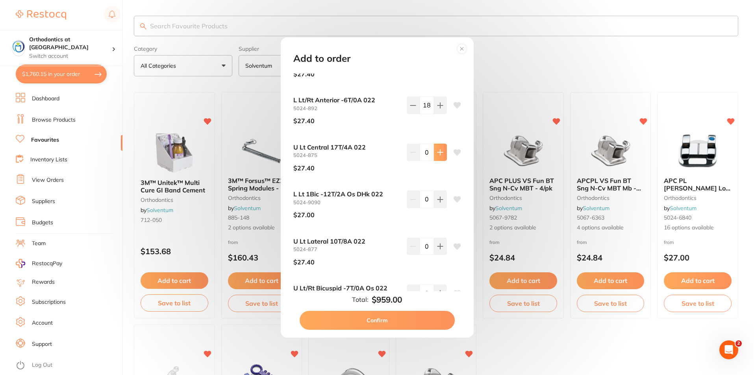
click at [437, 156] on button at bounding box center [440, 152] width 13 height 17
click at [438, 157] on button at bounding box center [440, 152] width 13 height 17
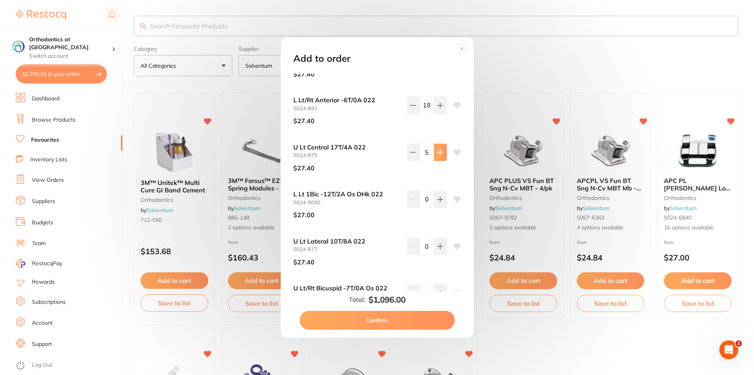
click at [438, 157] on button at bounding box center [440, 152] width 13 height 17
type input "7"
click at [438, 198] on icon at bounding box center [439, 199] width 5 height 5
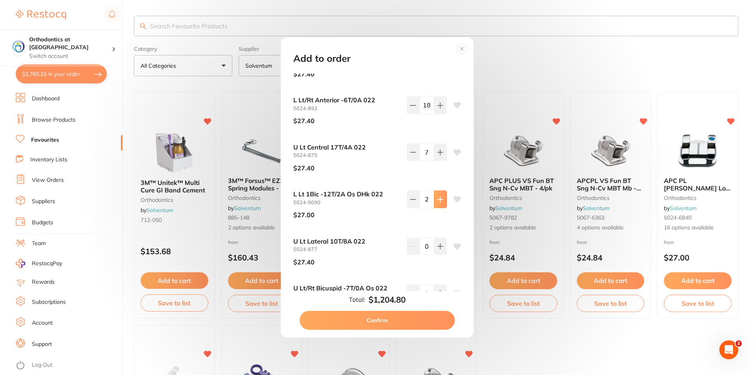
click at [438, 198] on icon at bounding box center [439, 199] width 5 height 5
type input "5"
click at [437, 244] on icon at bounding box center [440, 246] width 6 height 6
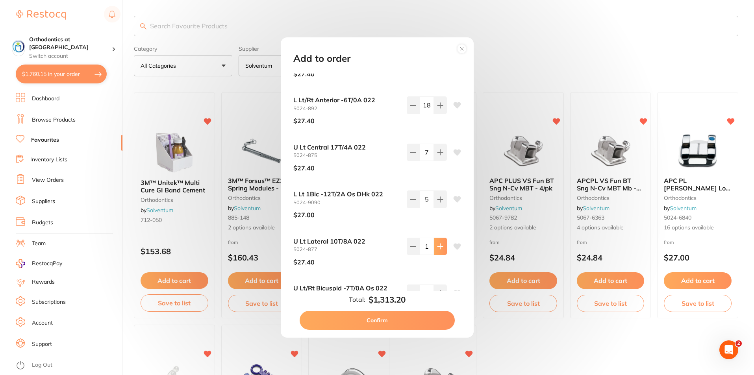
click at [437, 244] on icon at bounding box center [440, 246] width 6 height 6
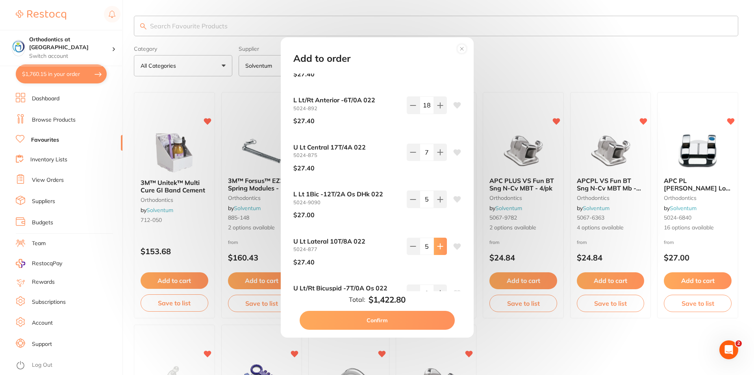
type input "6"
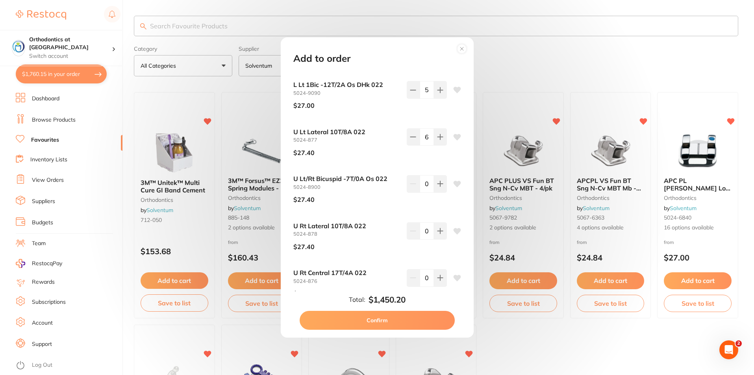
scroll to position [267, 0]
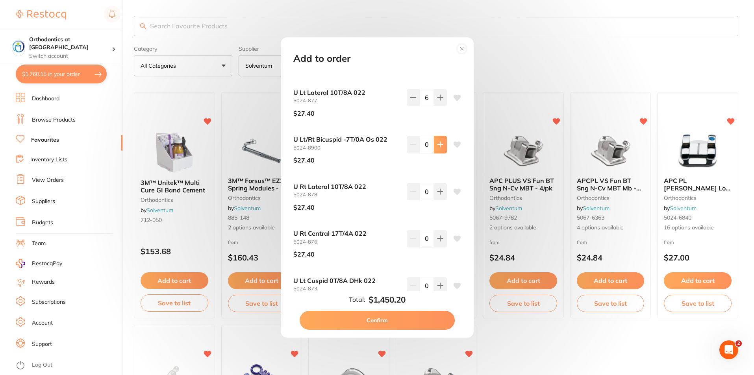
click at [439, 147] on icon at bounding box center [440, 144] width 6 height 6
type input "3"
click at [440, 192] on icon at bounding box center [440, 191] width 6 height 6
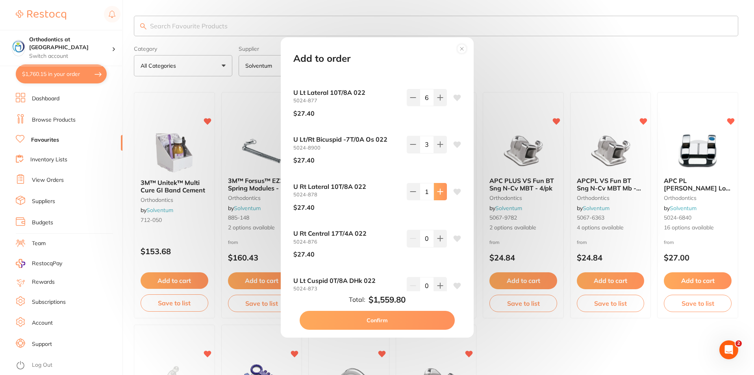
click at [440, 192] on icon at bounding box center [440, 191] width 6 height 6
click at [439, 192] on icon at bounding box center [439, 191] width 5 height 5
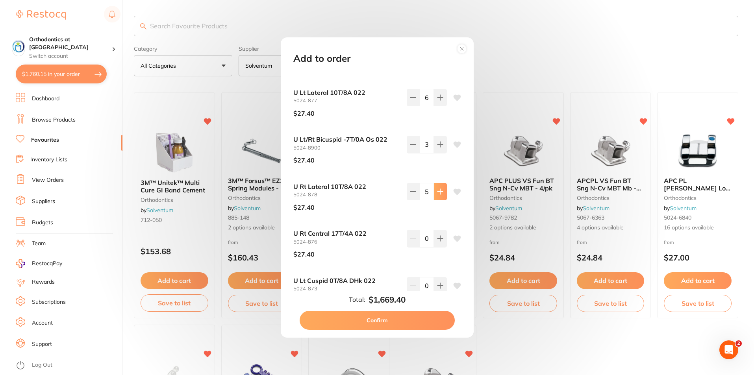
type input "6"
click at [437, 237] on icon at bounding box center [440, 238] width 6 height 6
click at [437, 235] on icon at bounding box center [440, 238] width 6 height 6
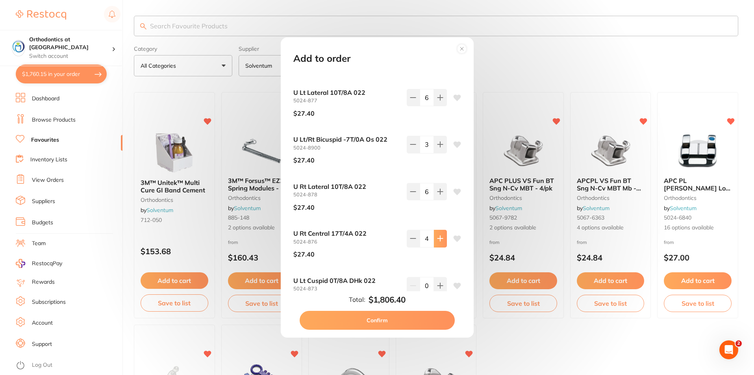
click at [437, 235] on icon at bounding box center [440, 238] width 6 height 6
type input "5"
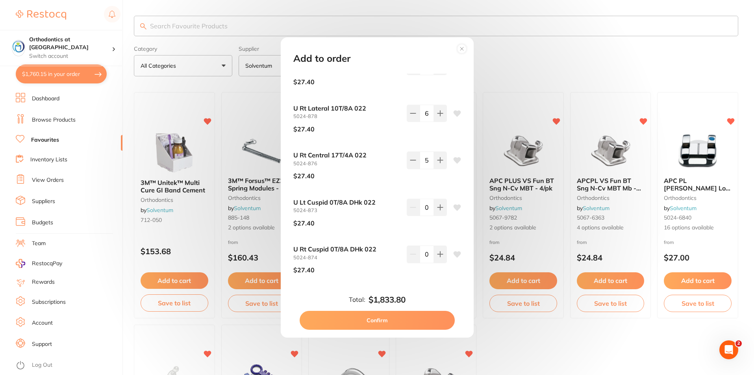
scroll to position [346, 0]
click at [437, 209] on icon at bounding box center [440, 207] width 6 height 6
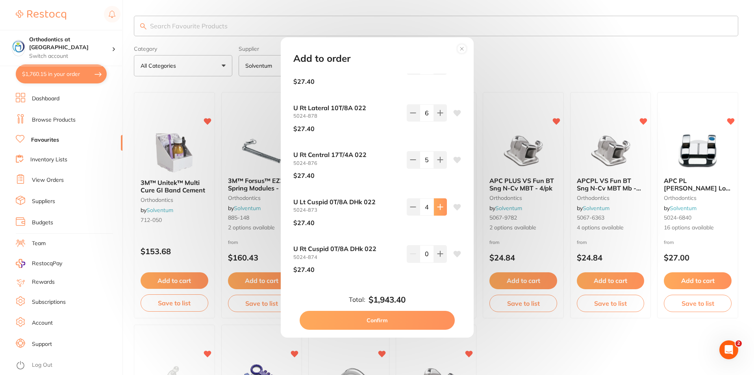
click at [437, 209] on icon at bounding box center [440, 207] width 6 height 6
type input "5"
click at [438, 254] on icon at bounding box center [439, 253] width 5 height 5
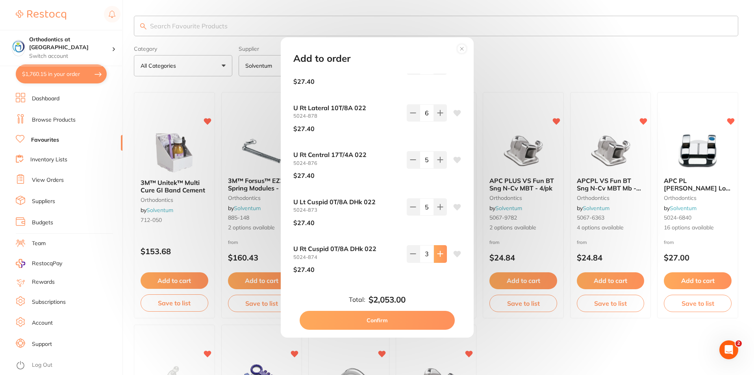
click at [438, 254] on icon at bounding box center [439, 253] width 5 height 5
type input "5"
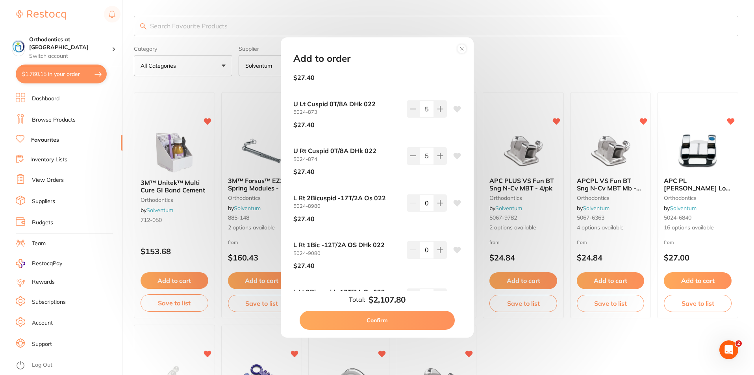
scroll to position [445, 0]
click at [438, 201] on icon at bounding box center [439, 201] width 5 height 5
click at [438, 202] on icon at bounding box center [439, 201] width 5 height 5
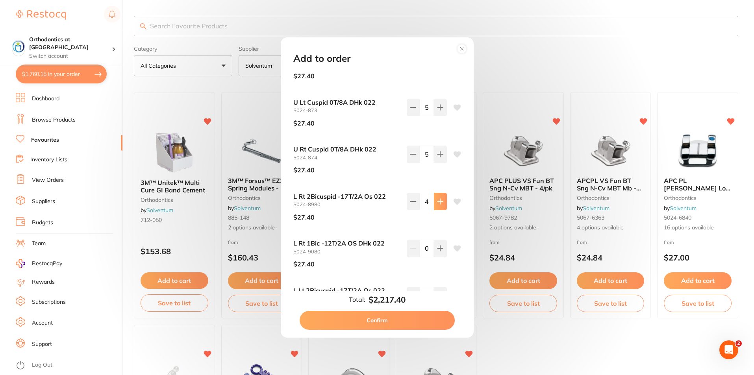
click at [438, 202] on icon at bounding box center [439, 201] width 5 height 5
type input "5"
click at [440, 247] on icon at bounding box center [440, 248] width 6 height 6
click at [440, 246] on icon at bounding box center [440, 248] width 6 height 6
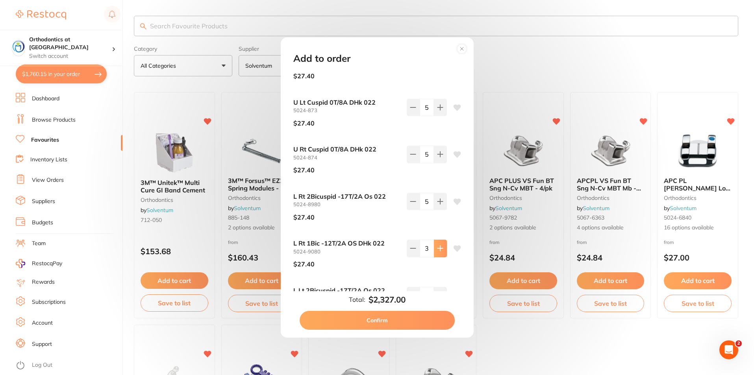
click at [440, 246] on icon at bounding box center [440, 248] width 6 height 6
type input "5"
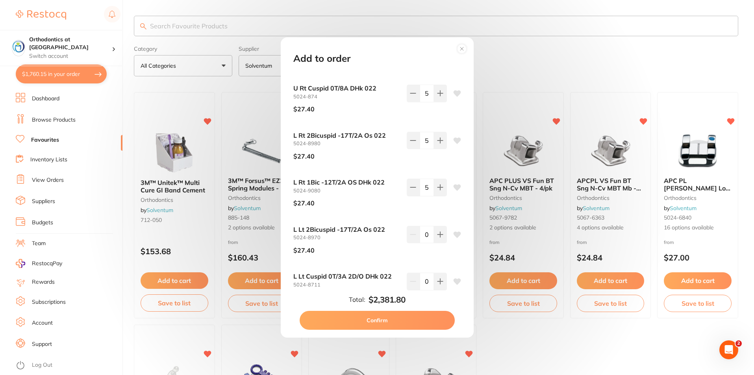
scroll to position [516, 0]
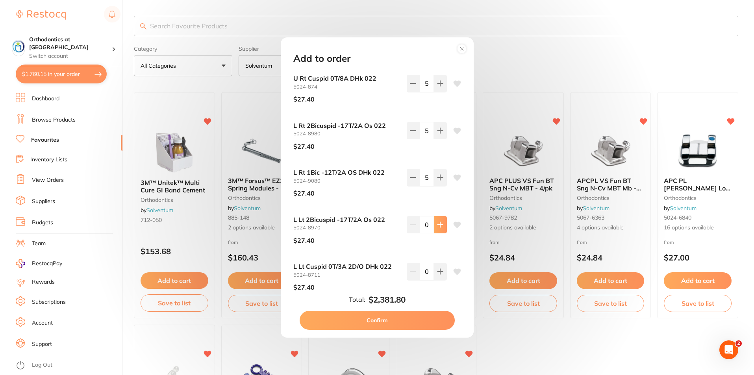
click at [438, 227] on icon at bounding box center [439, 224] width 5 height 5
type input "3"
click at [439, 271] on icon at bounding box center [440, 271] width 6 height 6
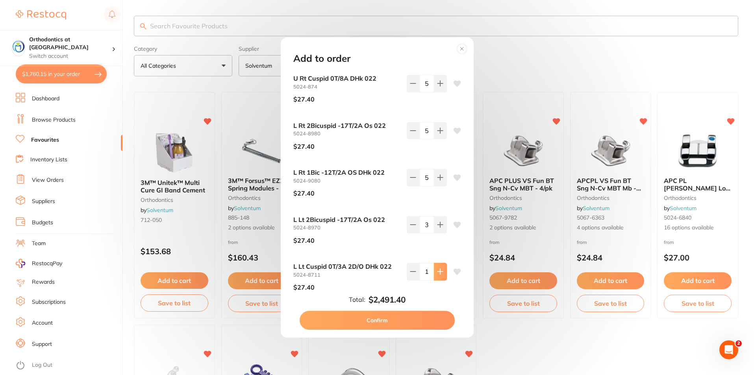
click at [439, 271] on icon at bounding box center [440, 271] width 6 height 6
click at [439, 270] on icon at bounding box center [440, 271] width 6 height 6
type input "5"
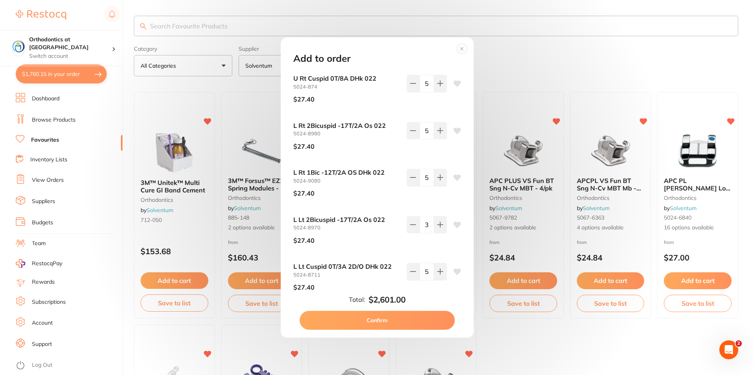
scroll to position [535, 0]
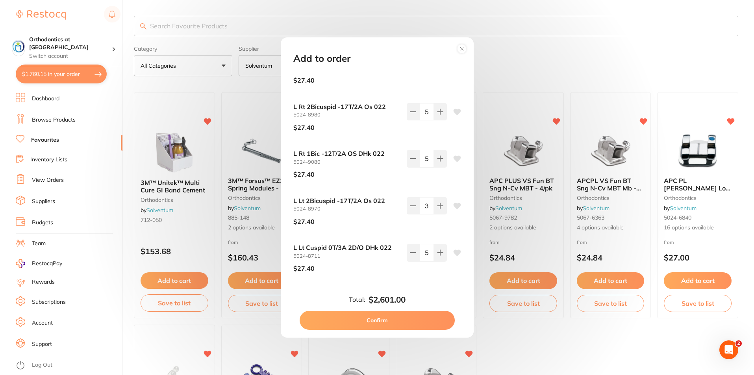
click at [388, 319] on button "Confirm" at bounding box center [376, 320] width 155 height 19
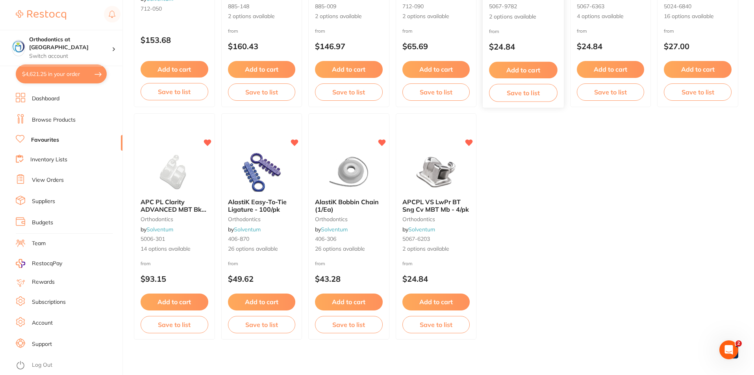
scroll to position [217, 0]
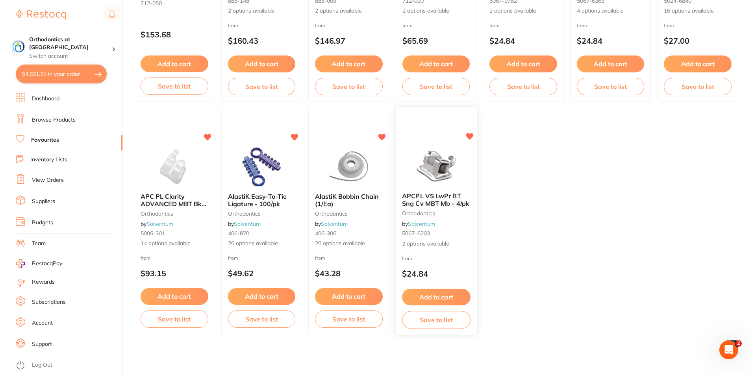
click at [442, 299] on button "Add to cart" at bounding box center [436, 297] width 68 height 17
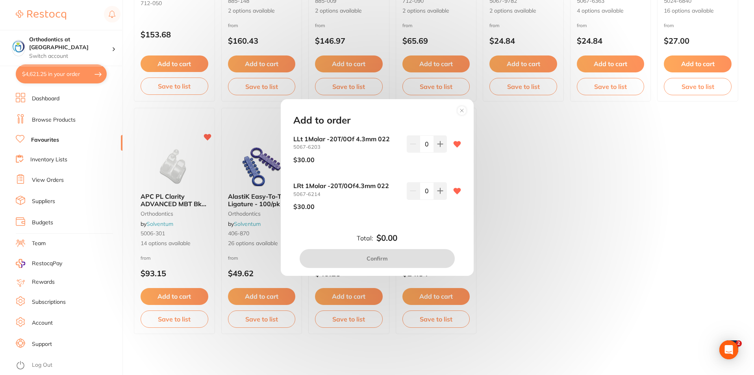
scroll to position [0, 0]
click at [437, 146] on icon at bounding box center [440, 144] width 6 height 6
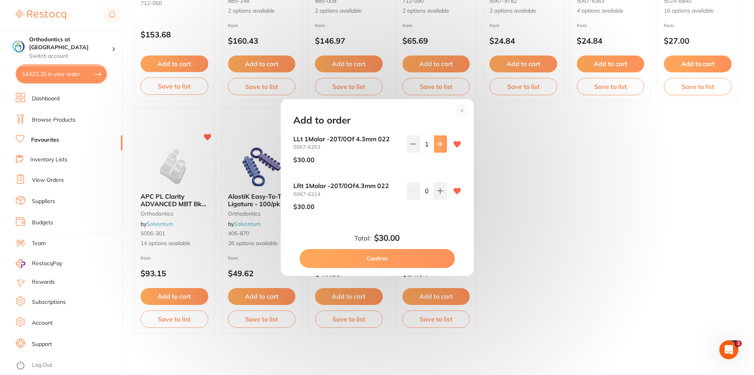
click at [437, 146] on icon at bounding box center [440, 144] width 6 height 6
type input "5"
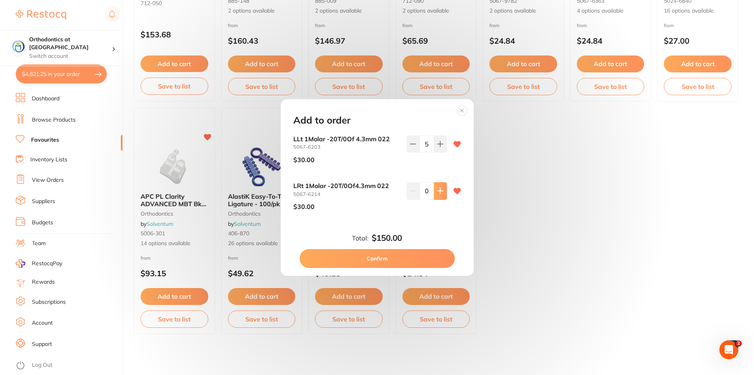
click at [441, 190] on button at bounding box center [440, 190] width 13 height 17
click at [441, 190] on icon at bounding box center [440, 191] width 6 height 6
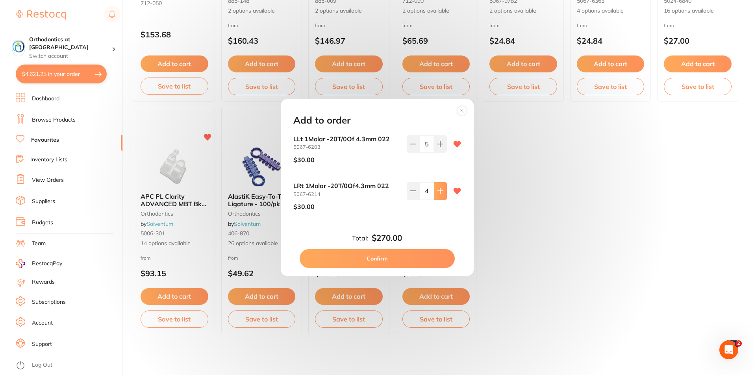
type input "5"
click at [388, 259] on button "Confirm" at bounding box center [376, 258] width 155 height 19
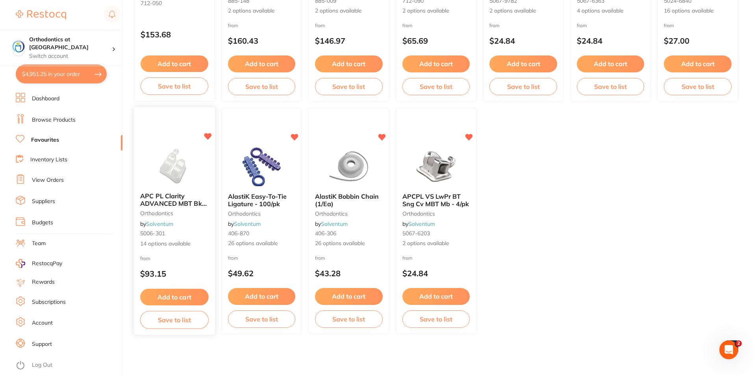
click at [182, 298] on button "Add to cart" at bounding box center [174, 297] width 68 height 17
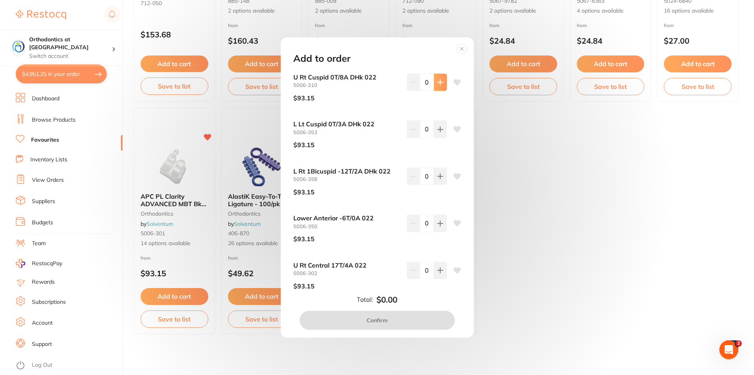
click at [441, 81] on button at bounding box center [440, 82] width 13 height 17
type input "1"
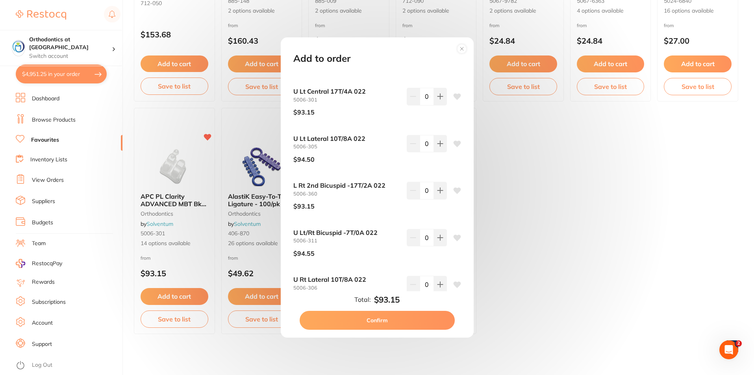
scroll to position [354, 0]
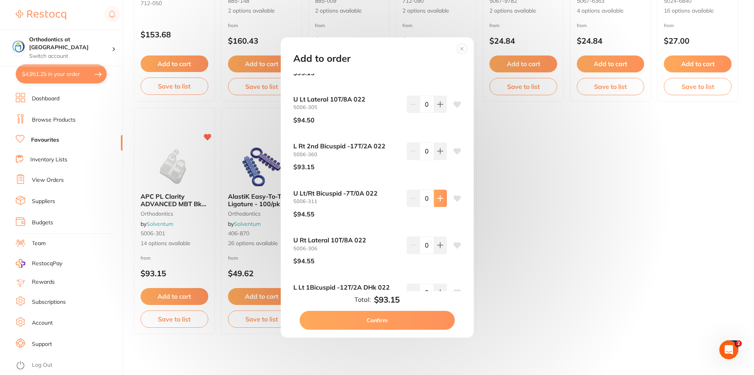
click at [442, 198] on button at bounding box center [440, 198] width 13 height 17
click at [441, 198] on button at bounding box center [440, 198] width 13 height 17
type input "4"
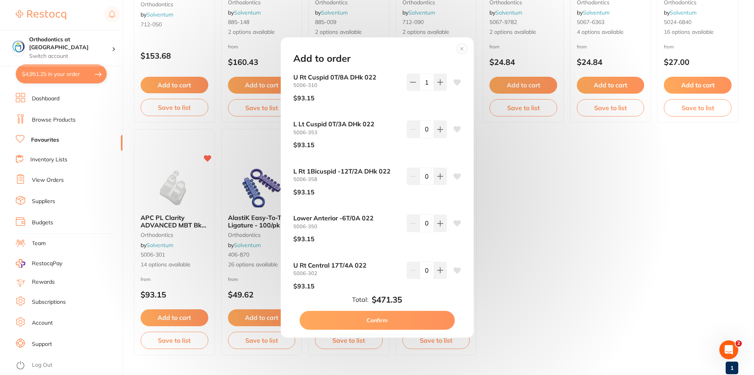
scroll to position [177, 0]
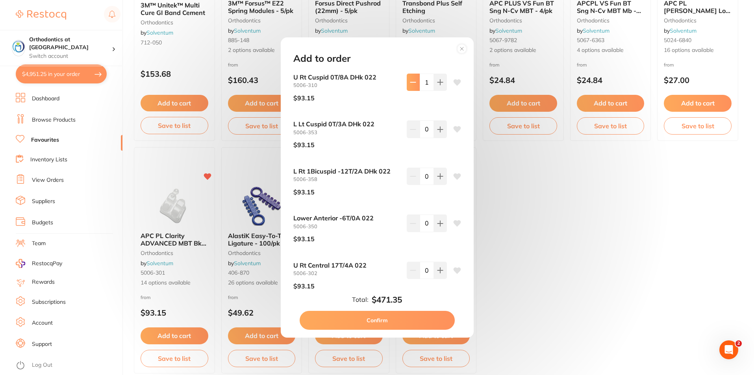
click at [413, 81] on icon at bounding box center [413, 82] width 6 height 6
type input "0"
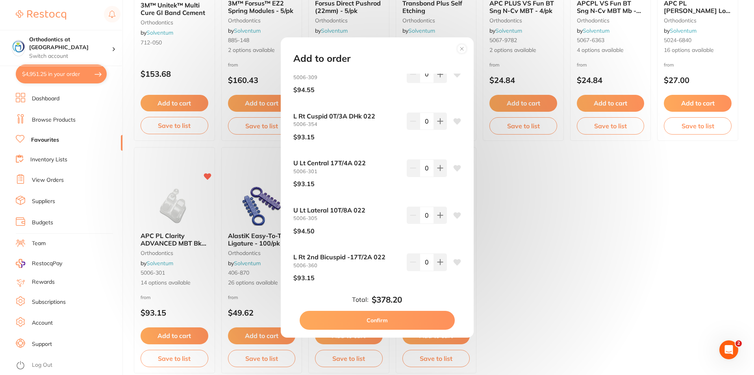
scroll to position [244, 0]
click at [440, 216] on icon at bounding box center [440, 214] width 6 height 6
type input "1"
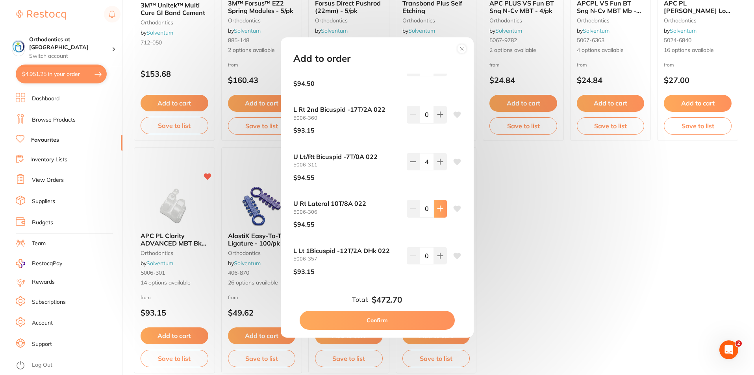
click at [438, 208] on icon at bounding box center [440, 208] width 6 height 6
type input "1"
click at [388, 318] on button "Confirm" at bounding box center [376, 320] width 155 height 19
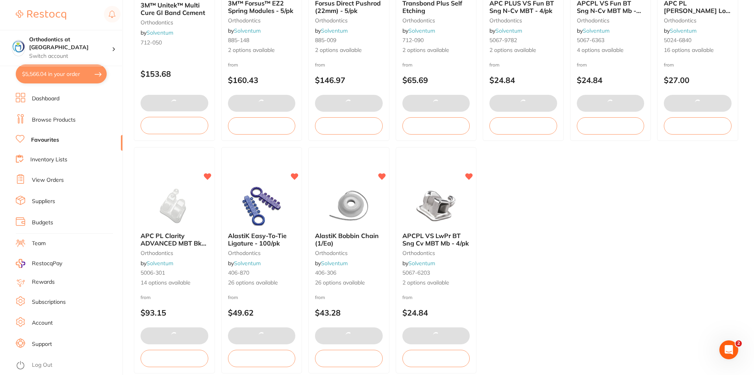
scroll to position [0, 0]
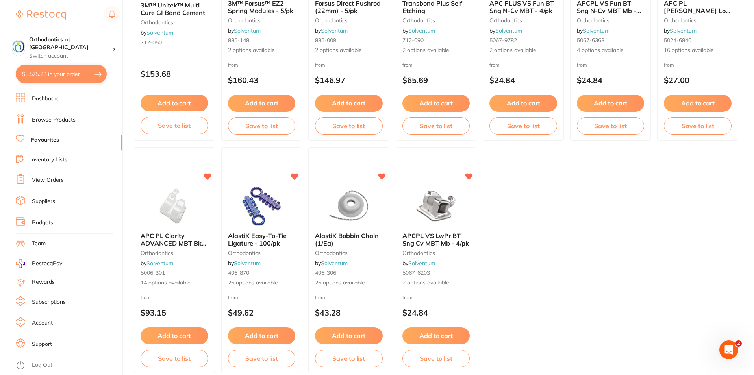
click at [68, 71] on button "$5,575.23 in your order" at bounding box center [61, 74] width 91 height 19
checkbox input "true"
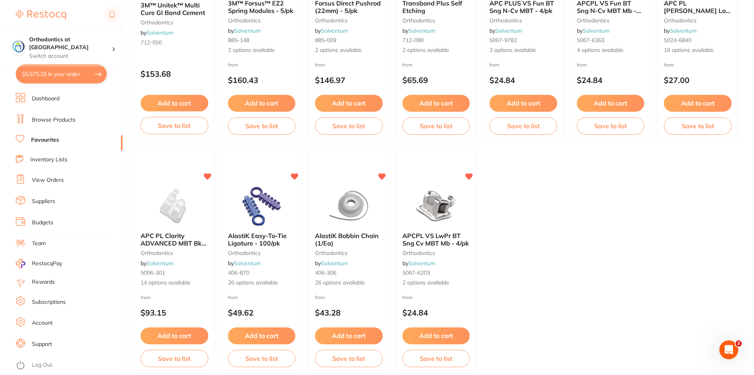
checkbox input "true"
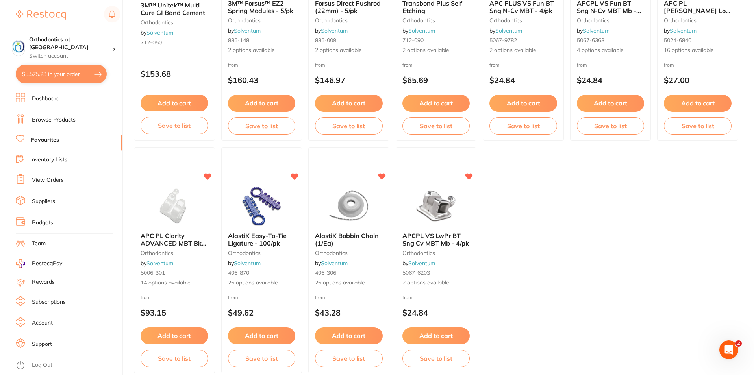
checkbox input "true"
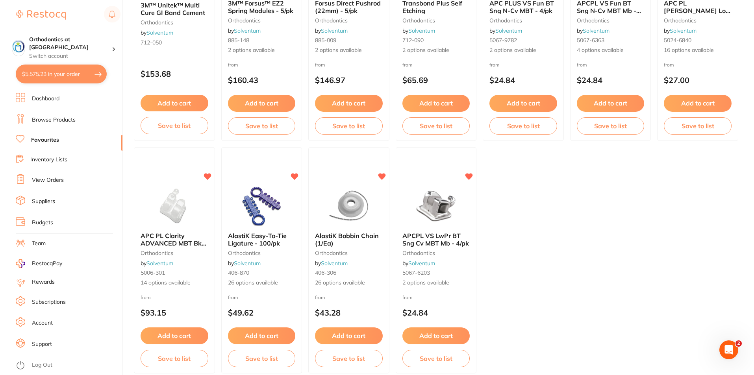
checkbox input "true"
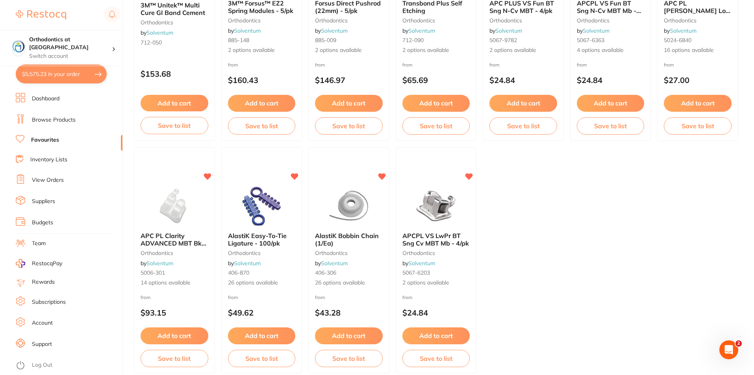
checkbox input "true"
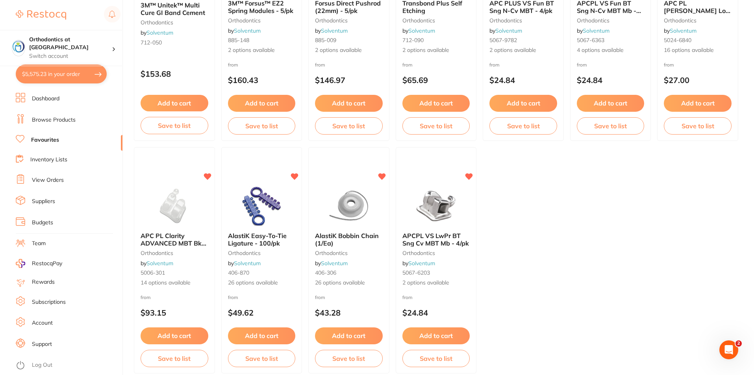
checkbox input "true"
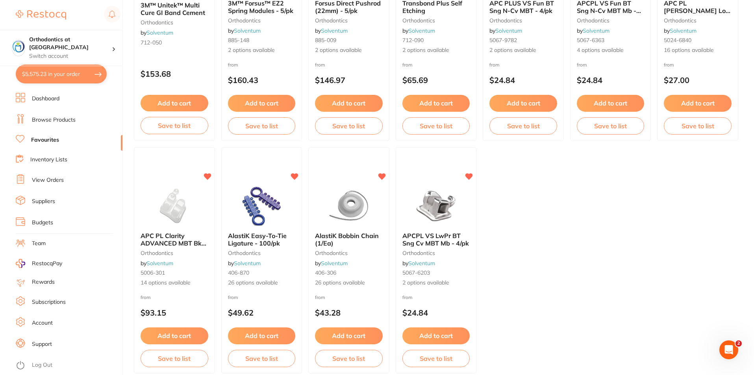
checkbox input "true"
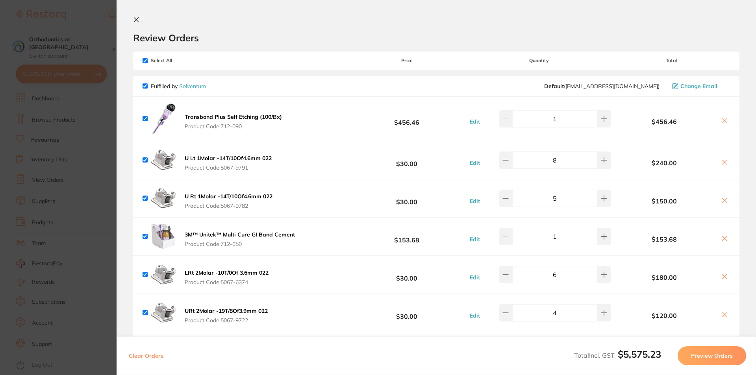
click at [134, 23] on button at bounding box center [137, 20] width 9 height 7
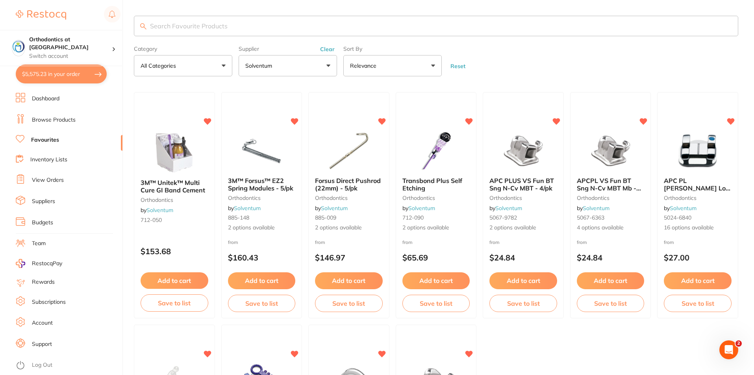
click at [56, 140] on link "Favourites" at bounding box center [45, 140] width 28 height 8
